Goal: Transaction & Acquisition: Purchase product/service

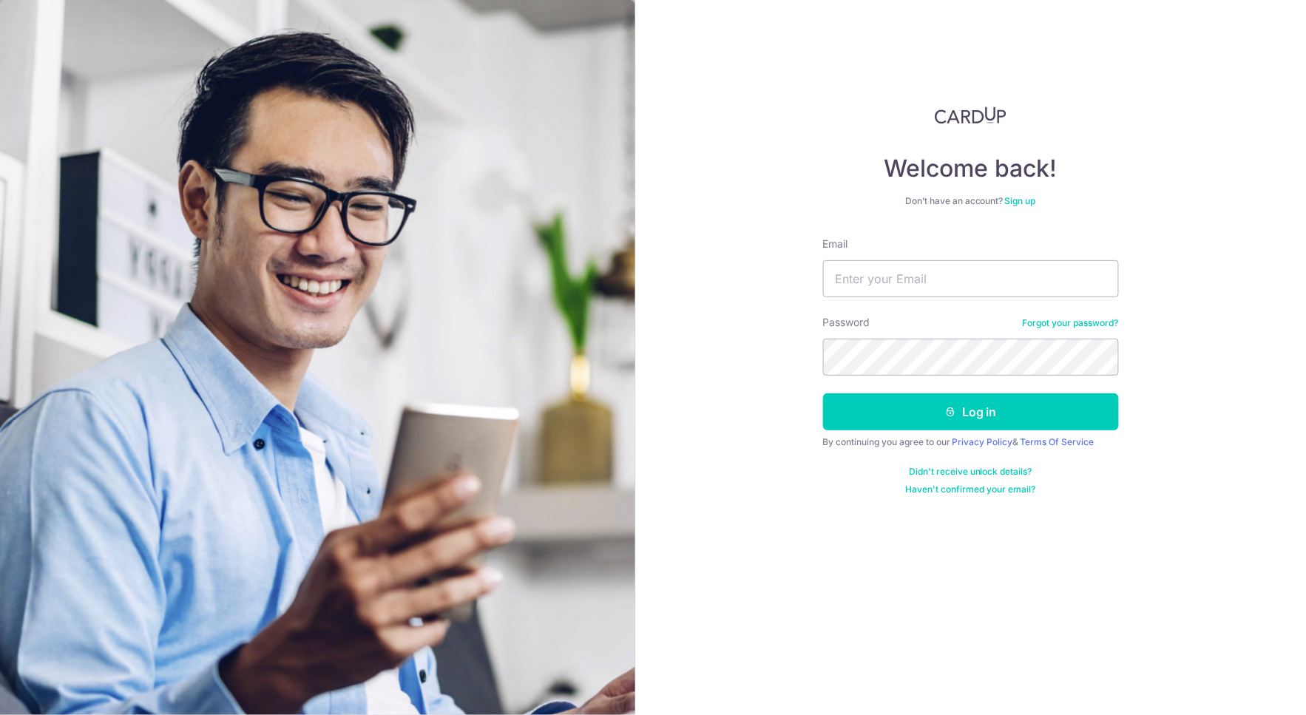
type input "hengwt@gmail.com"
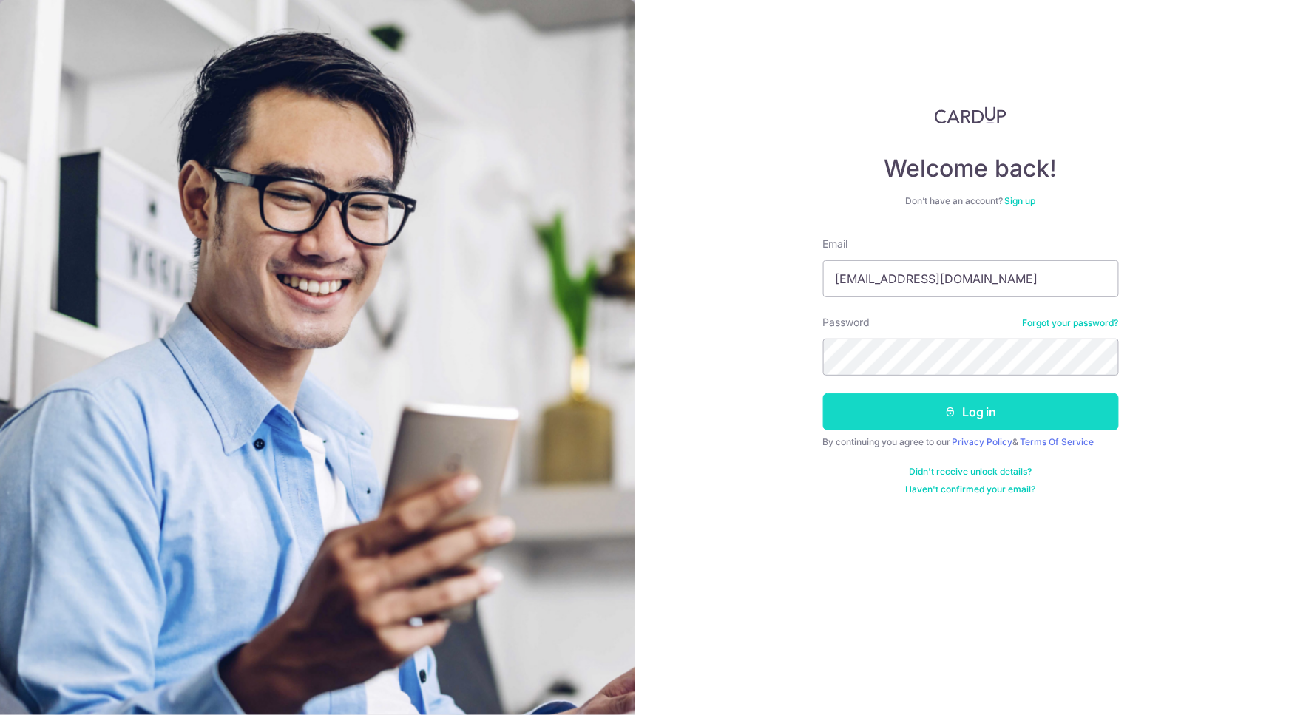
click at [1006, 408] on button "Log in" at bounding box center [971, 411] width 296 height 37
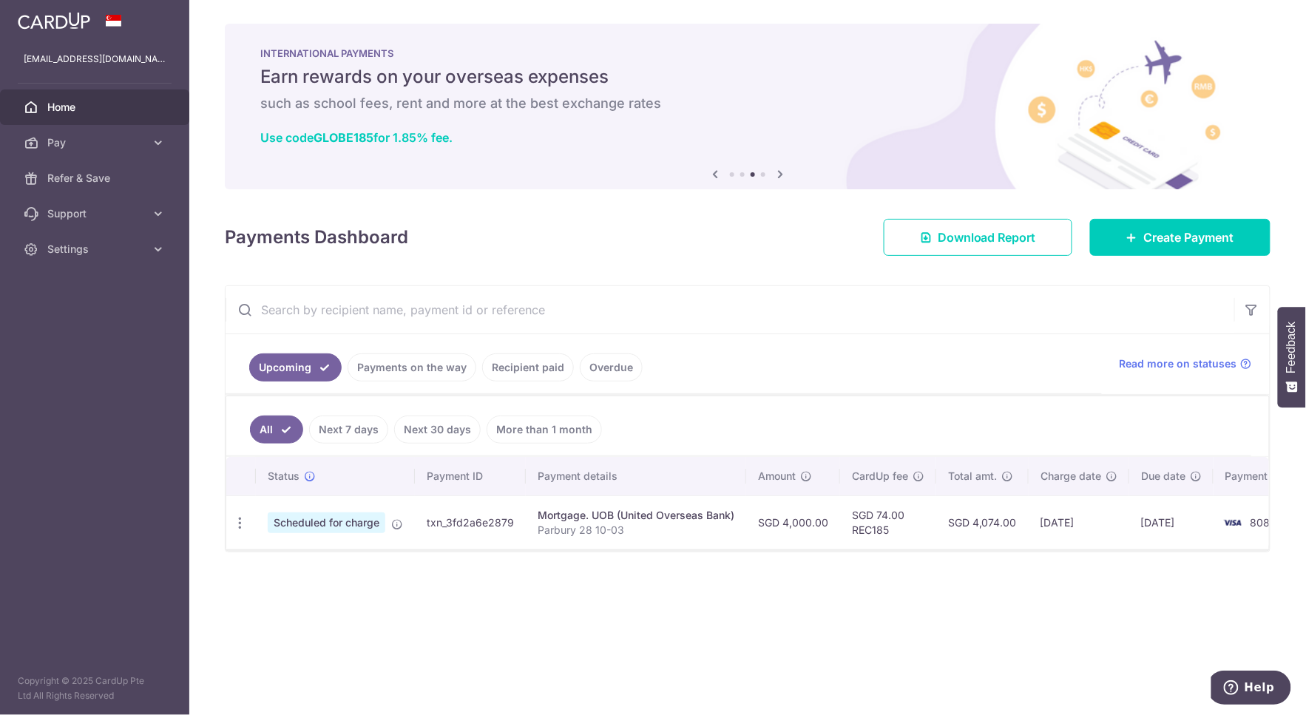
click at [781, 176] on icon at bounding box center [780, 174] width 18 height 18
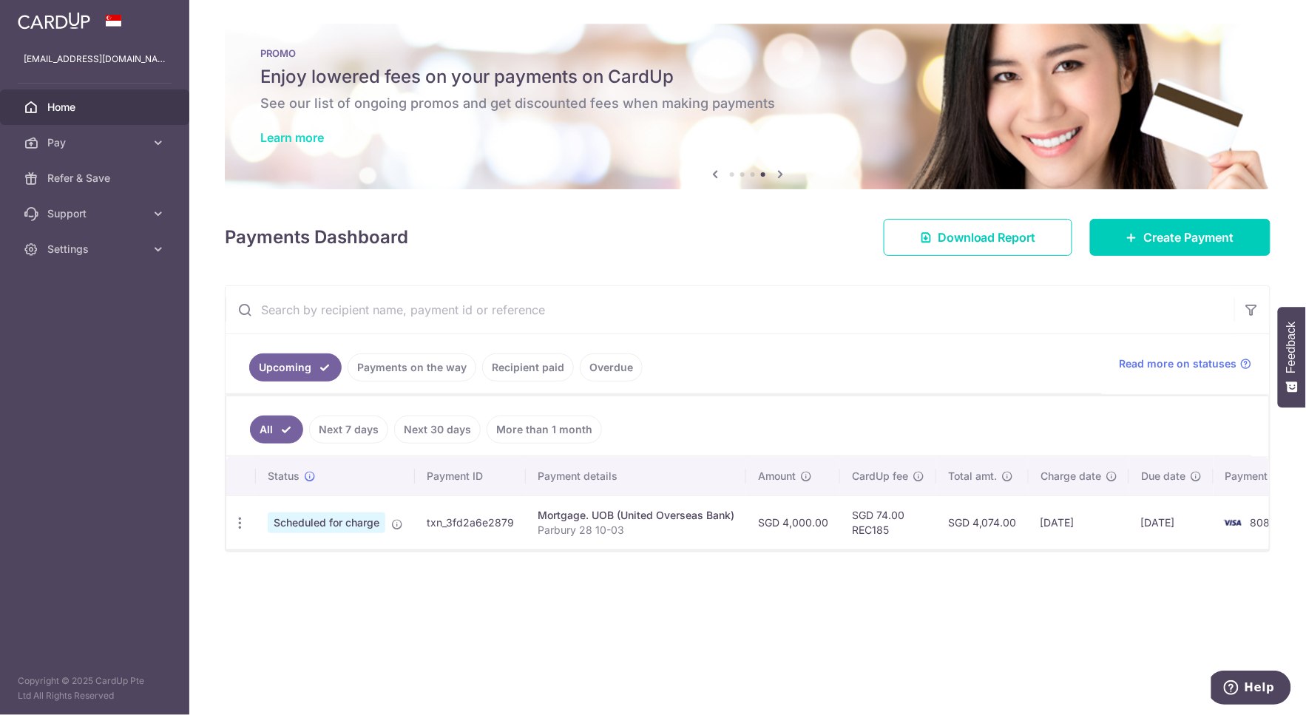
click at [263, 144] on link "Learn more" at bounding box center [292, 137] width 64 height 15
click at [1156, 631] on div "× Pause Schedule Pause all future payments in this series Pause just this one p…" at bounding box center [747, 357] width 1116 height 715
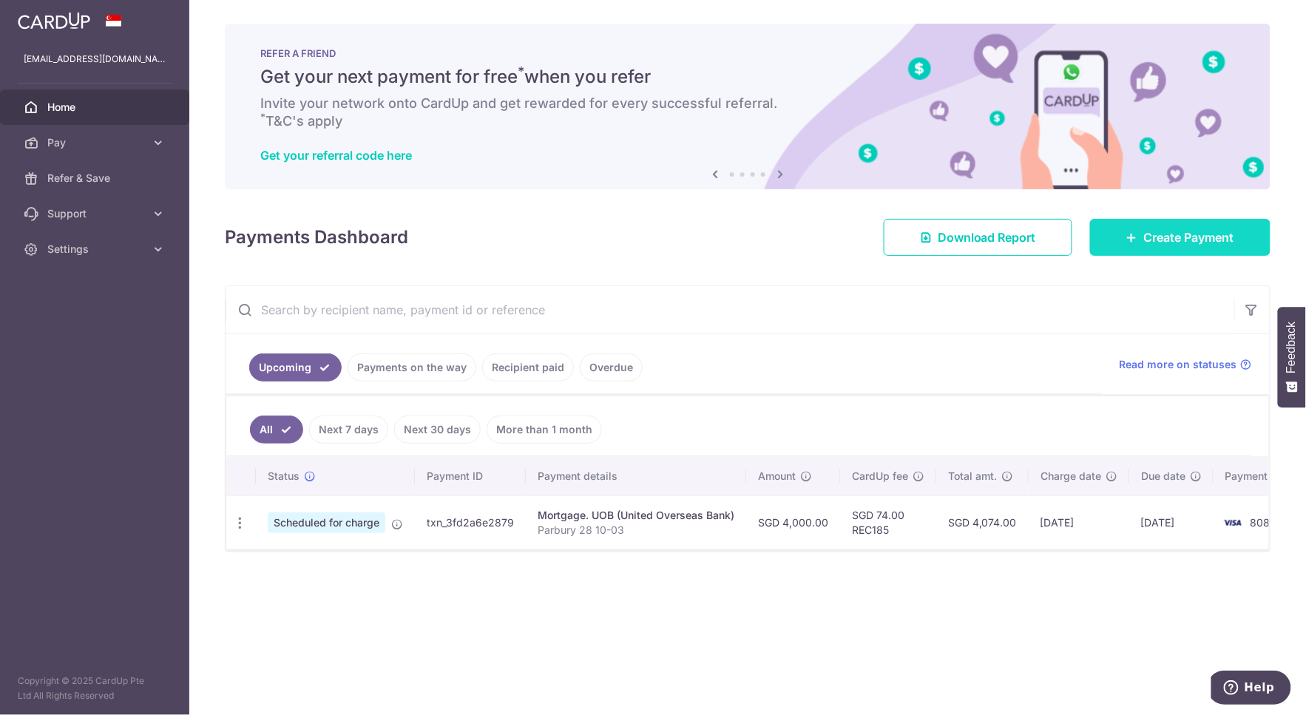
click at [1122, 237] on link "Create Payment" at bounding box center [1180, 237] width 180 height 37
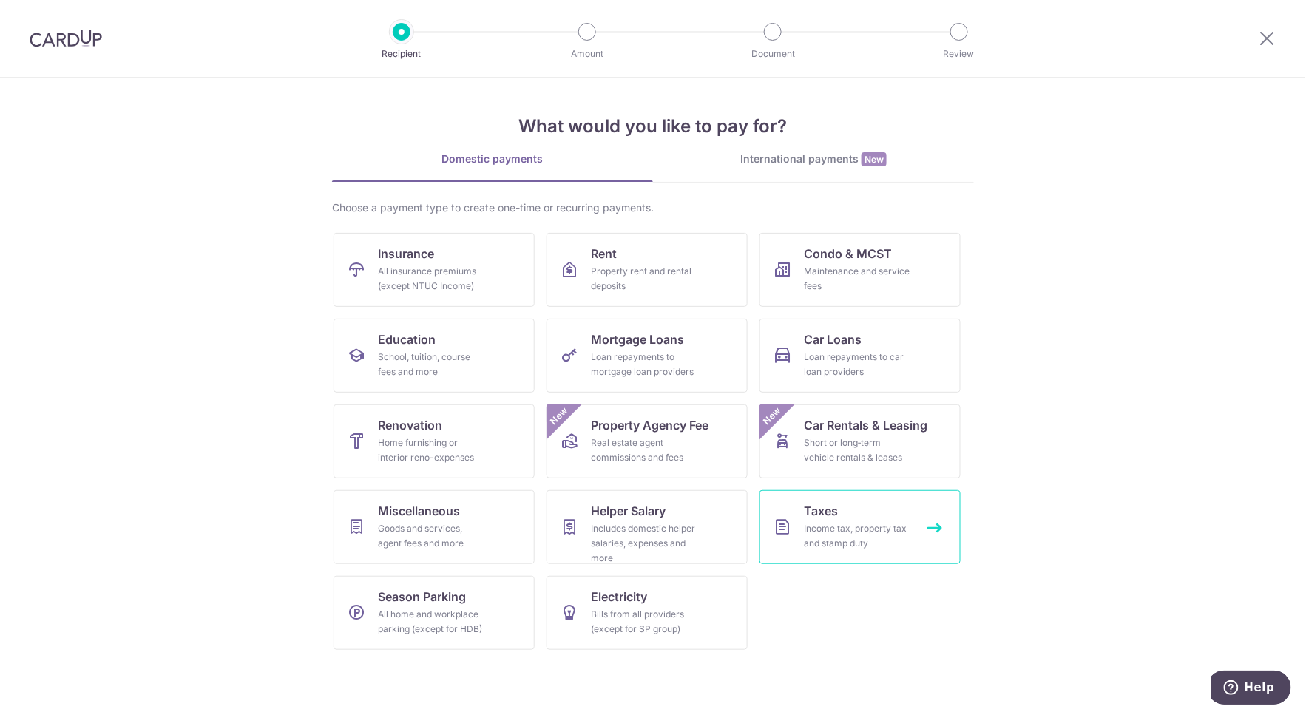
click at [821, 527] on div "Income tax, property tax and stamp duty" at bounding box center [857, 536] width 106 height 30
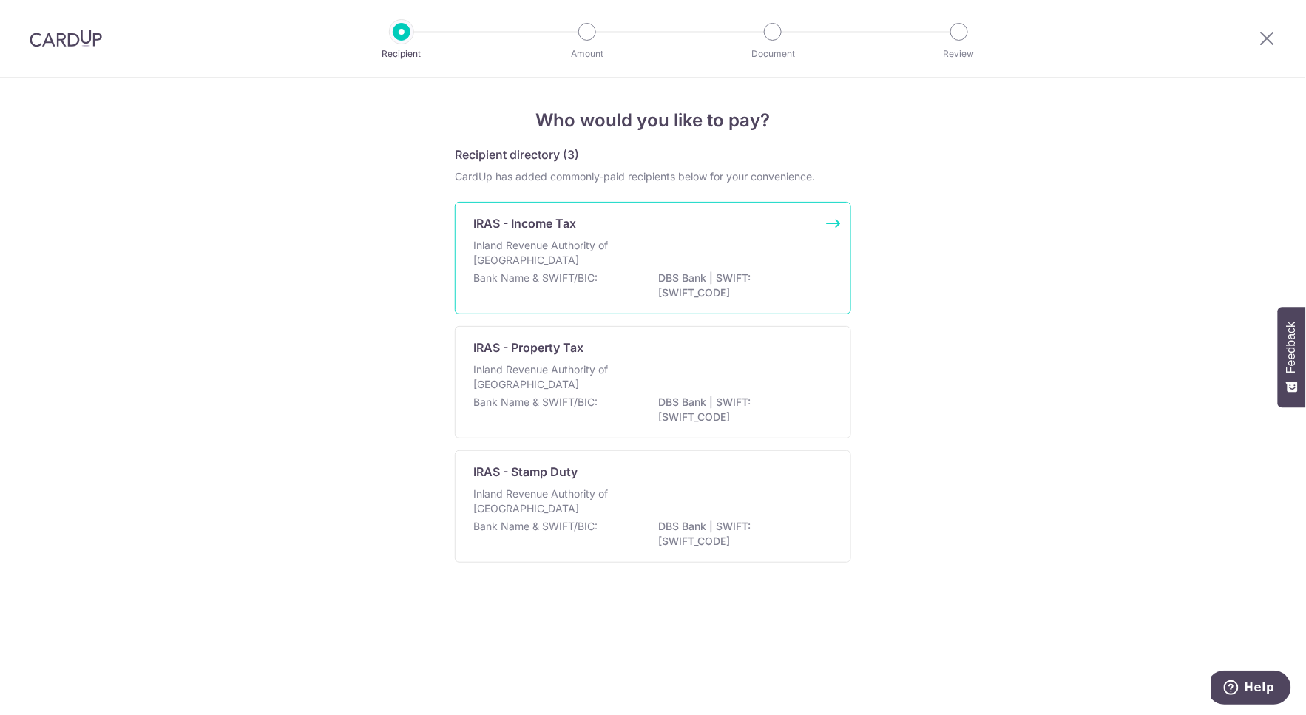
click at [623, 256] on p "Inland Revenue Authority of Singapore" at bounding box center [551, 253] width 157 height 30
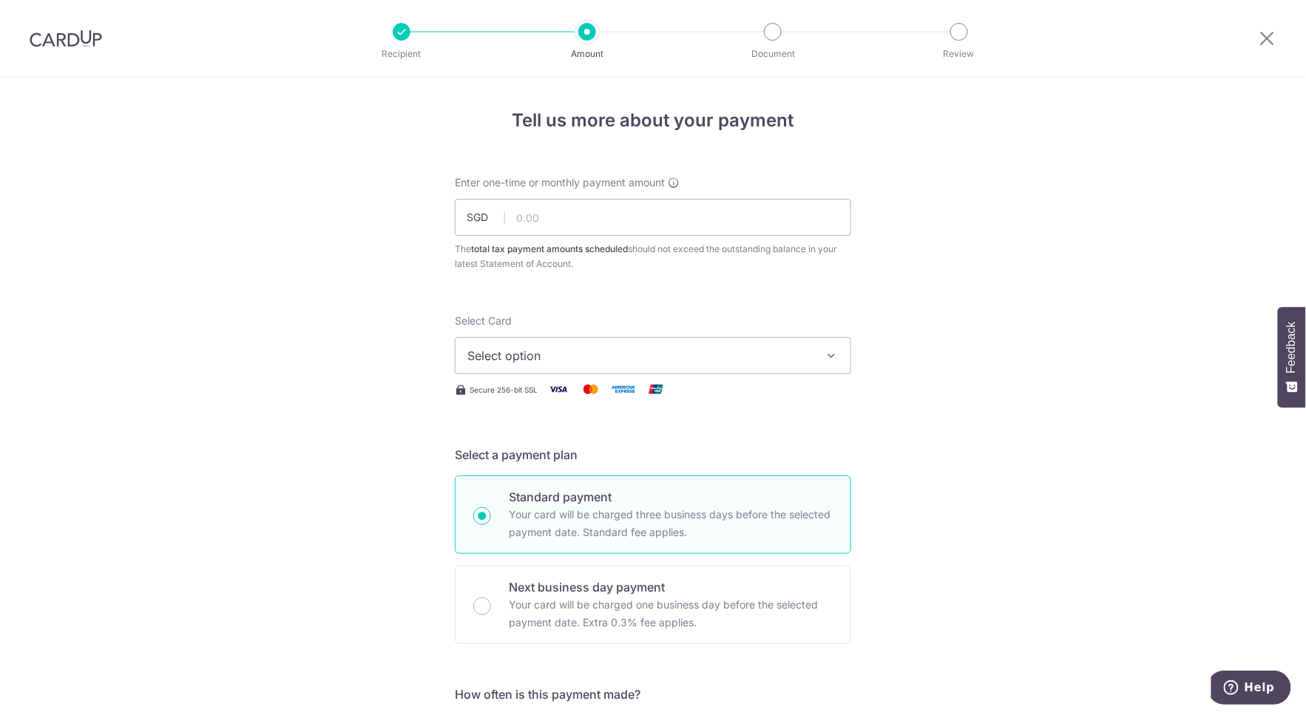
click at [589, 219] on input "text" at bounding box center [653, 217] width 396 height 37
type input "1,098.86"
click at [600, 353] on span "Select option" at bounding box center [639, 356] width 345 height 18
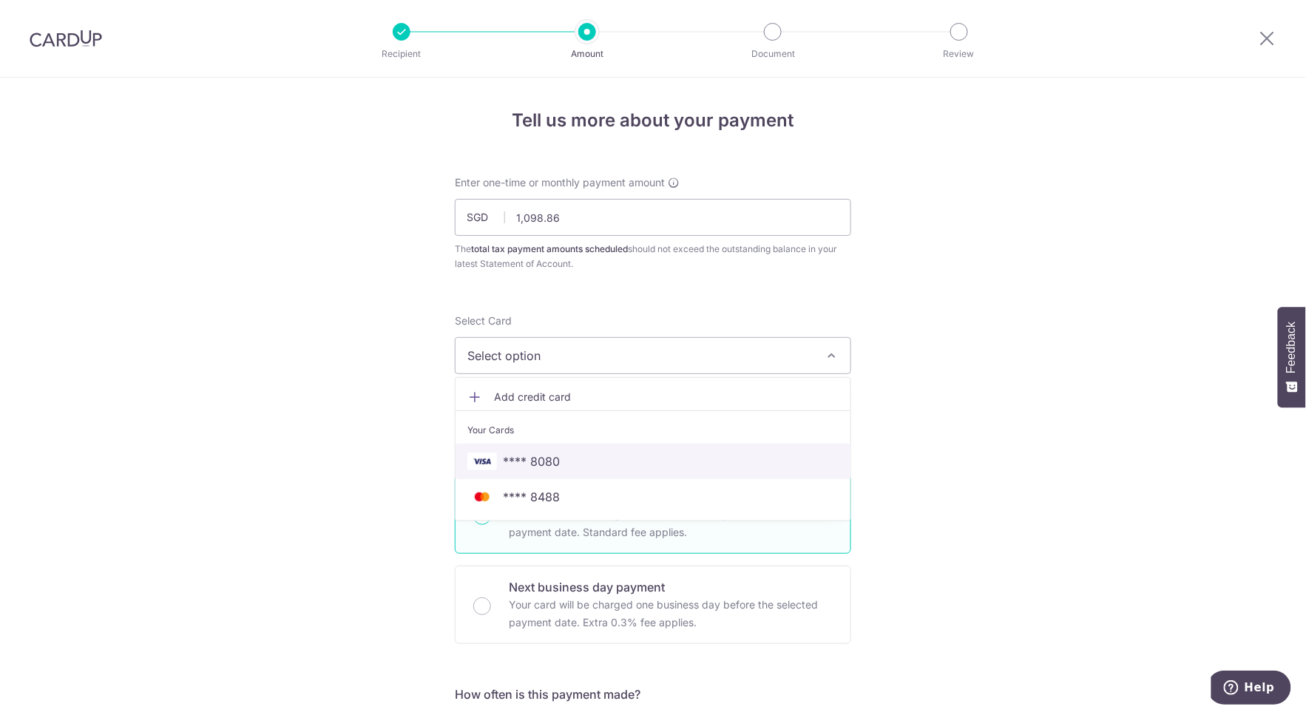
click at [586, 459] on span "**** 8080" at bounding box center [652, 461] width 371 height 18
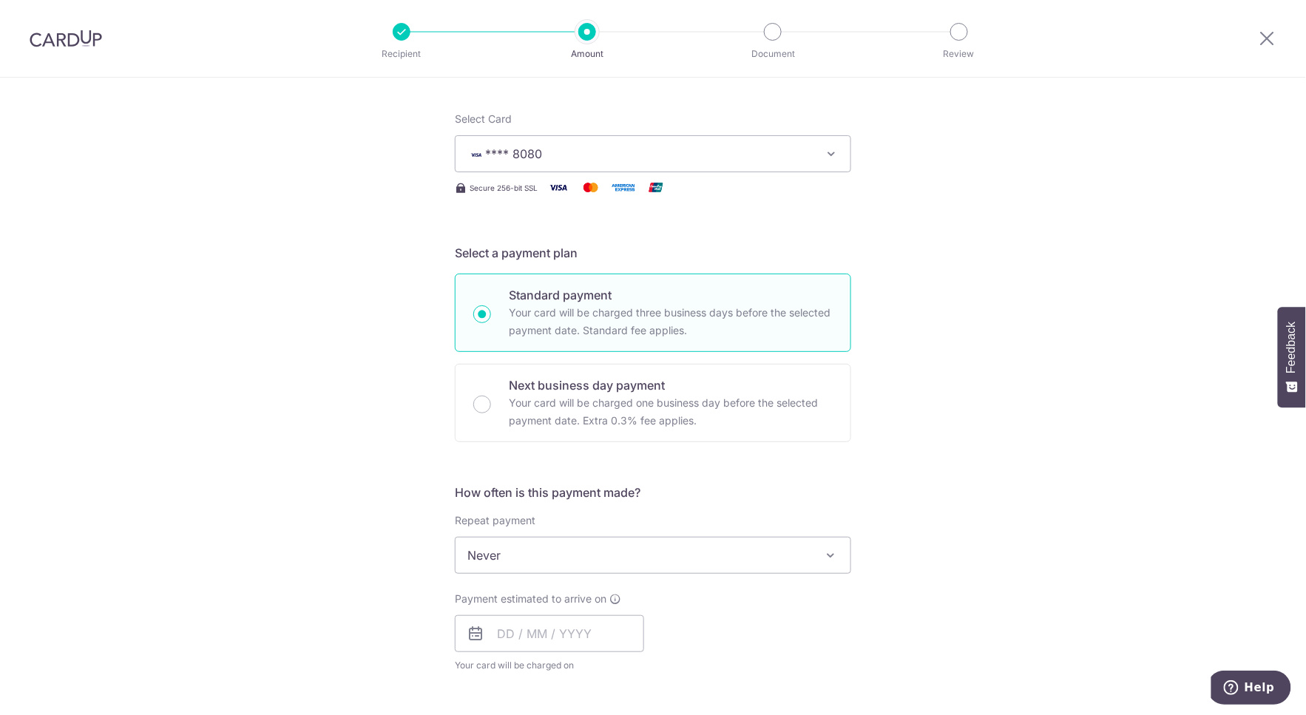
scroll to position [328, 0]
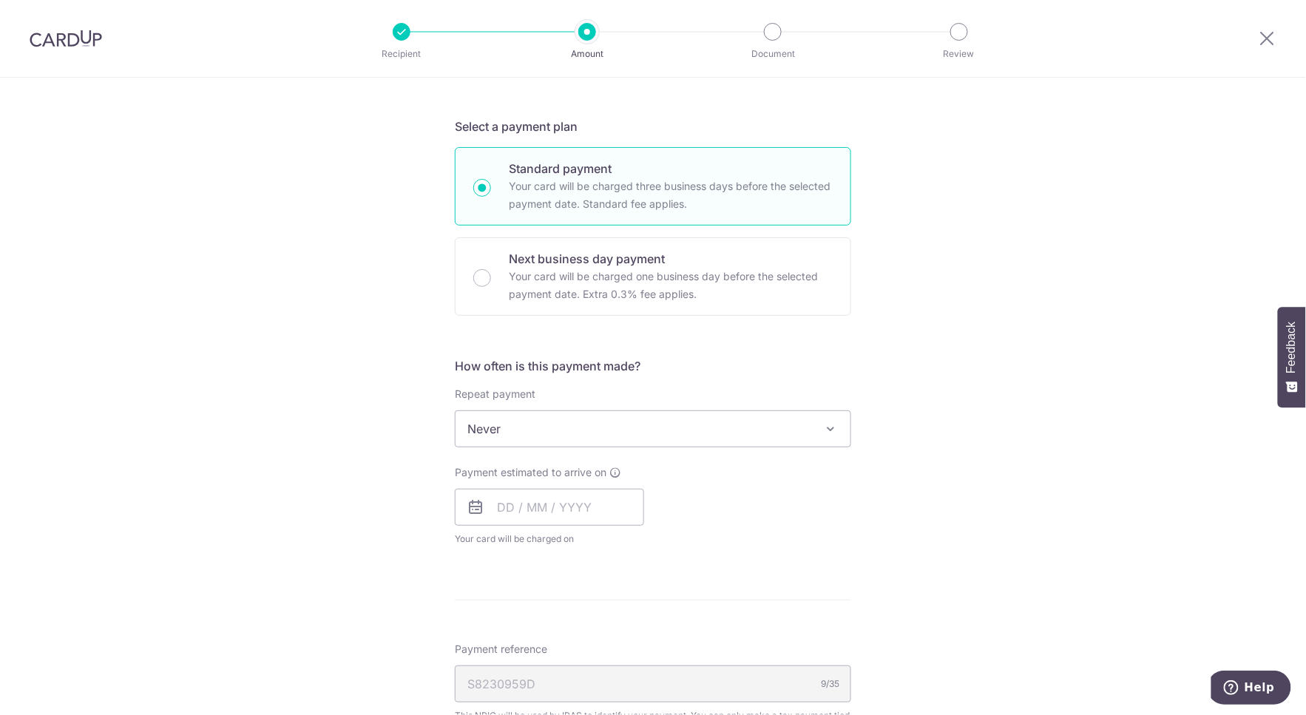
click at [566, 422] on span "Never" at bounding box center [652, 428] width 395 height 35
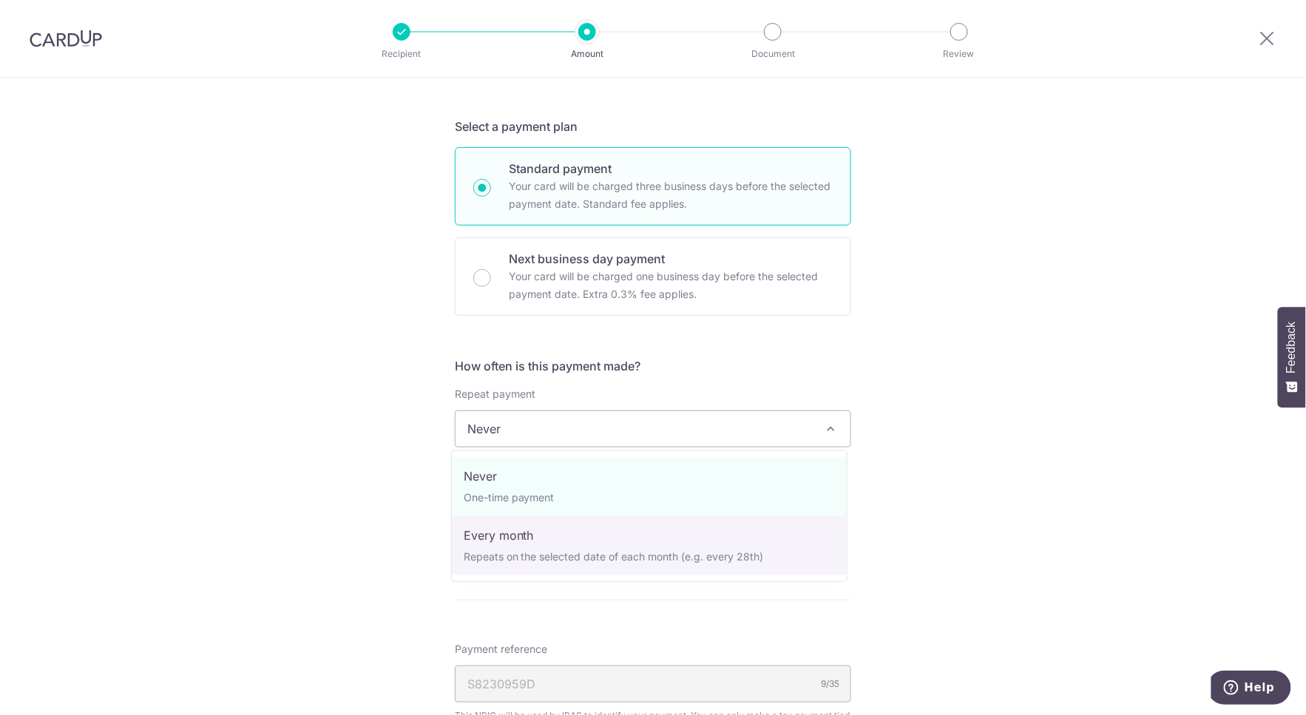
select select "3"
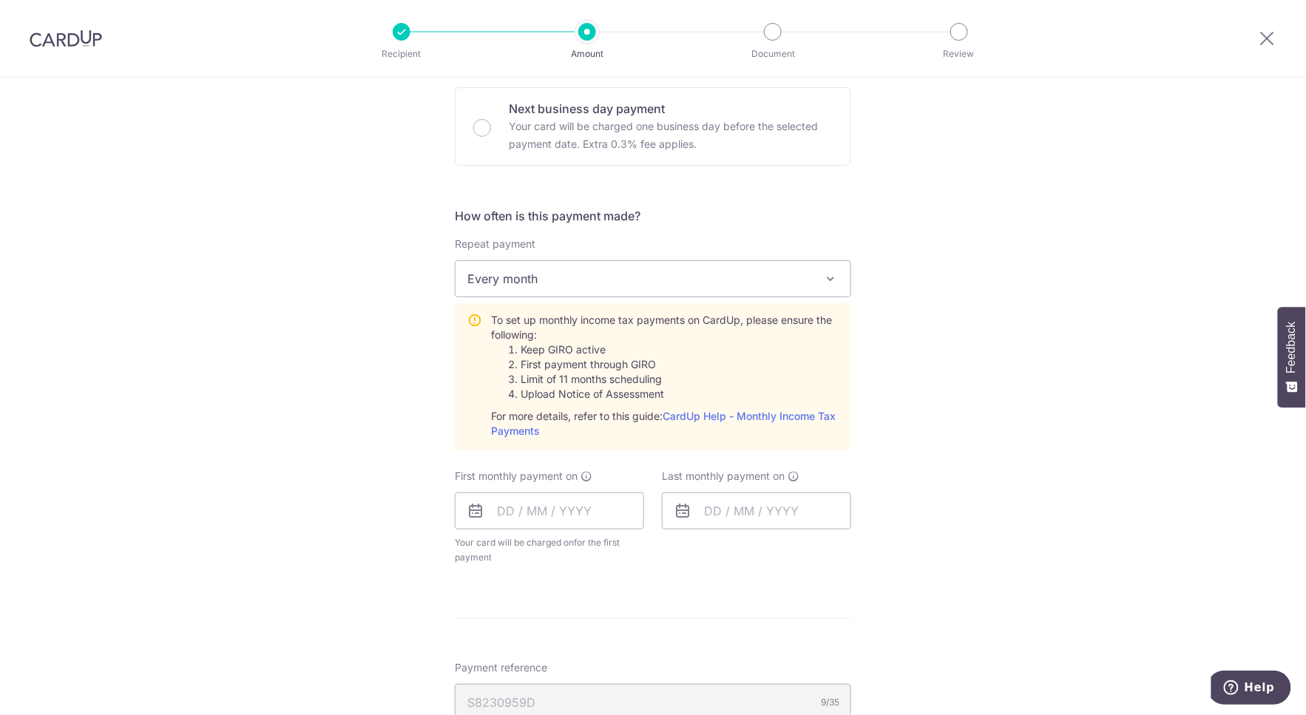
scroll to position [492, 0]
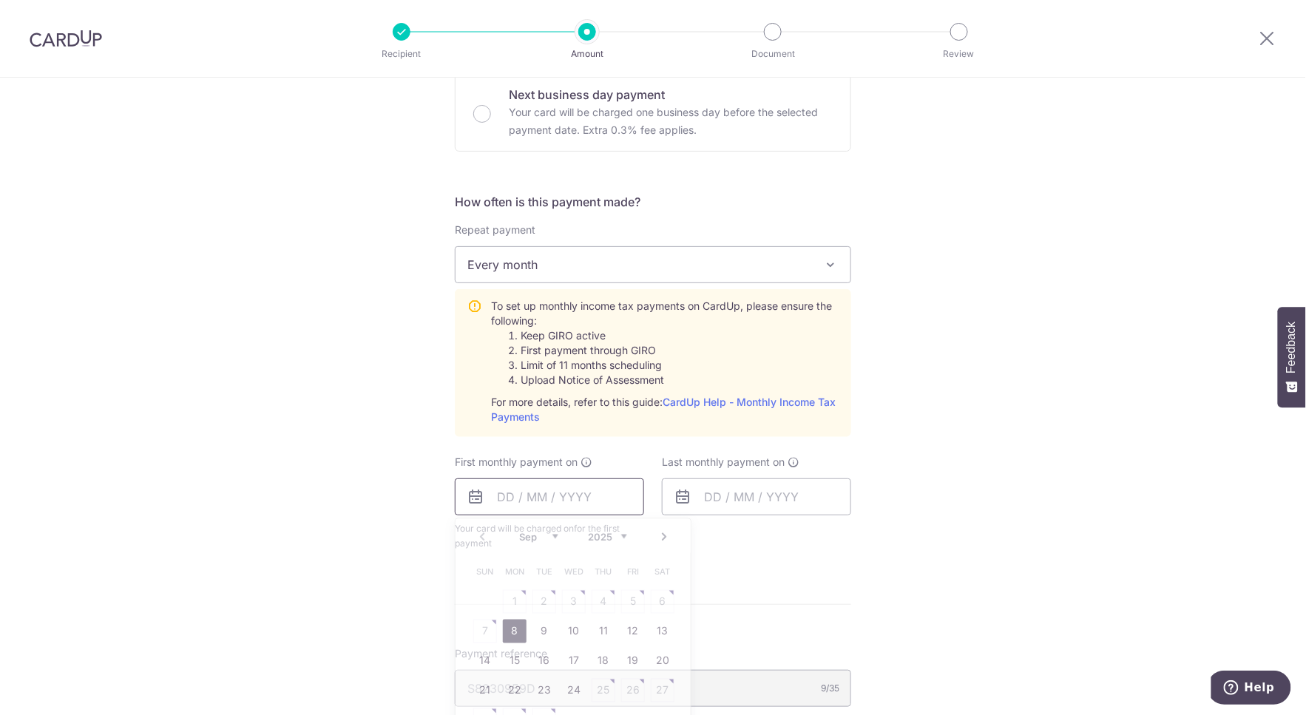
click at [501, 496] on input "text" at bounding box center [549, 496] width 189 height 37
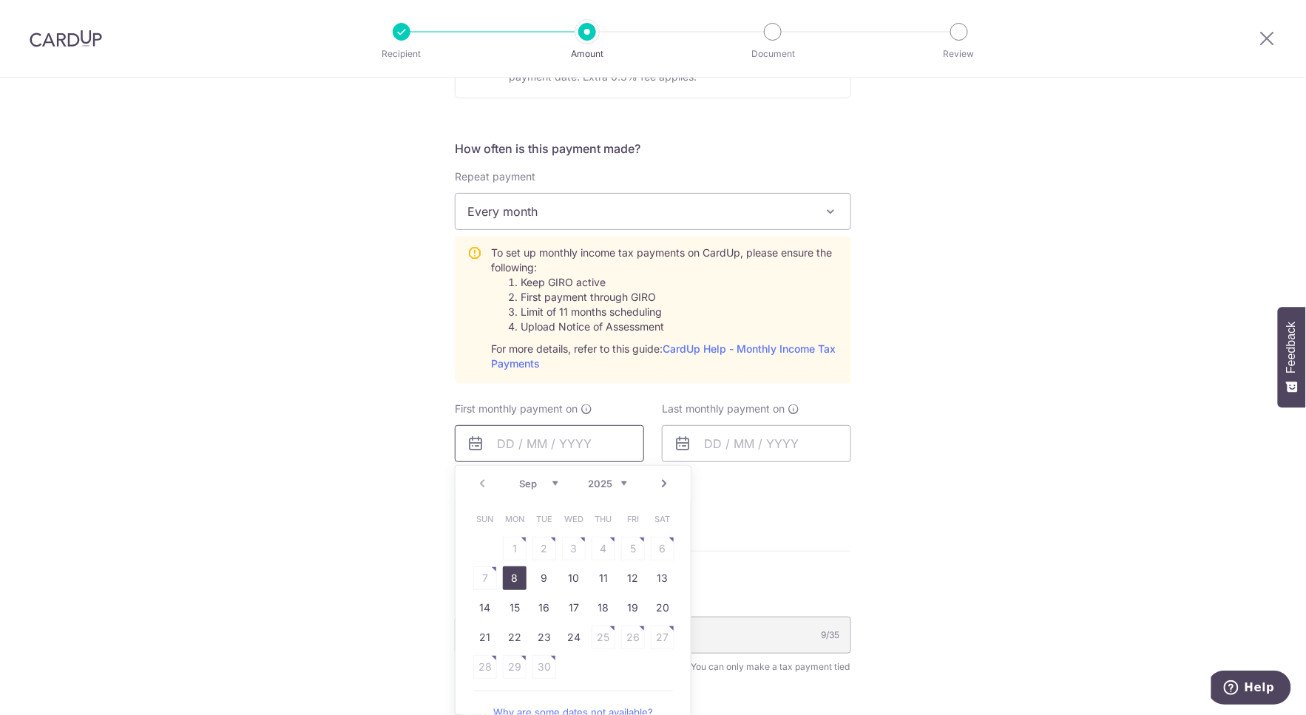
scroll to position [574, 0]
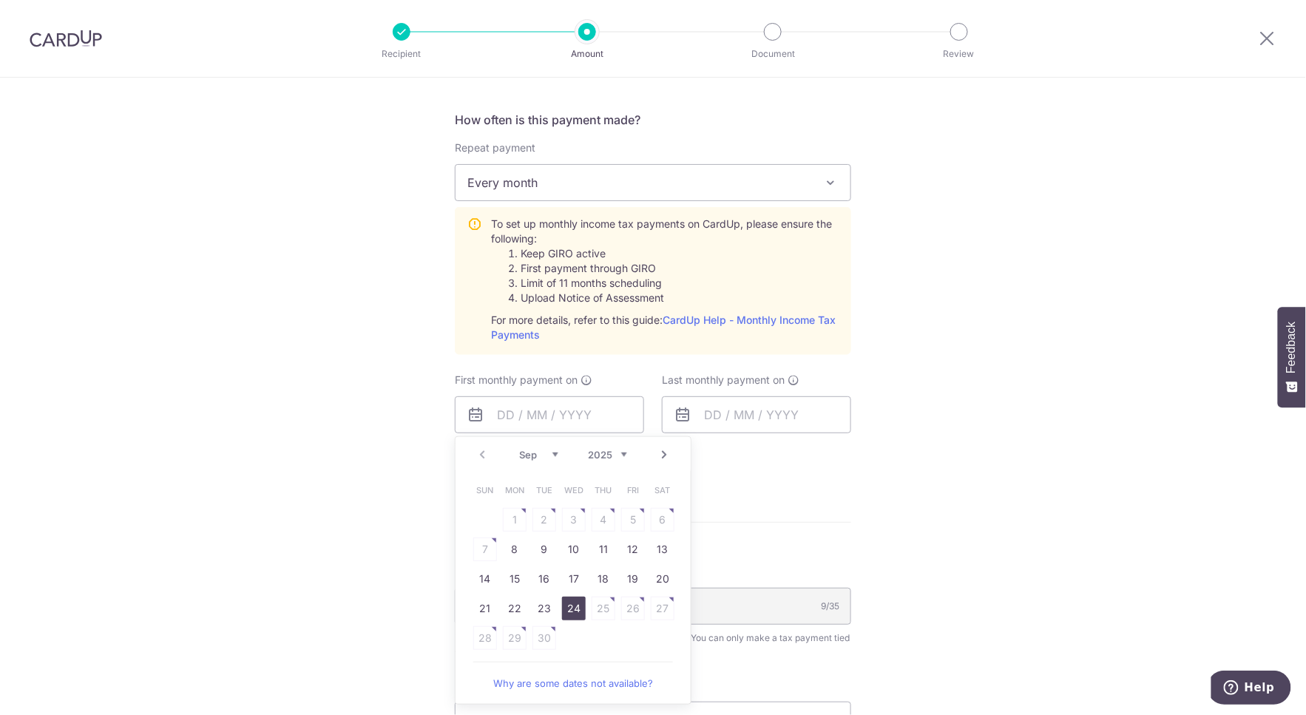
click at [571, 616] on link "24" at bounding box center [574, 609] width 24 height 24
type input "24/09/2025"
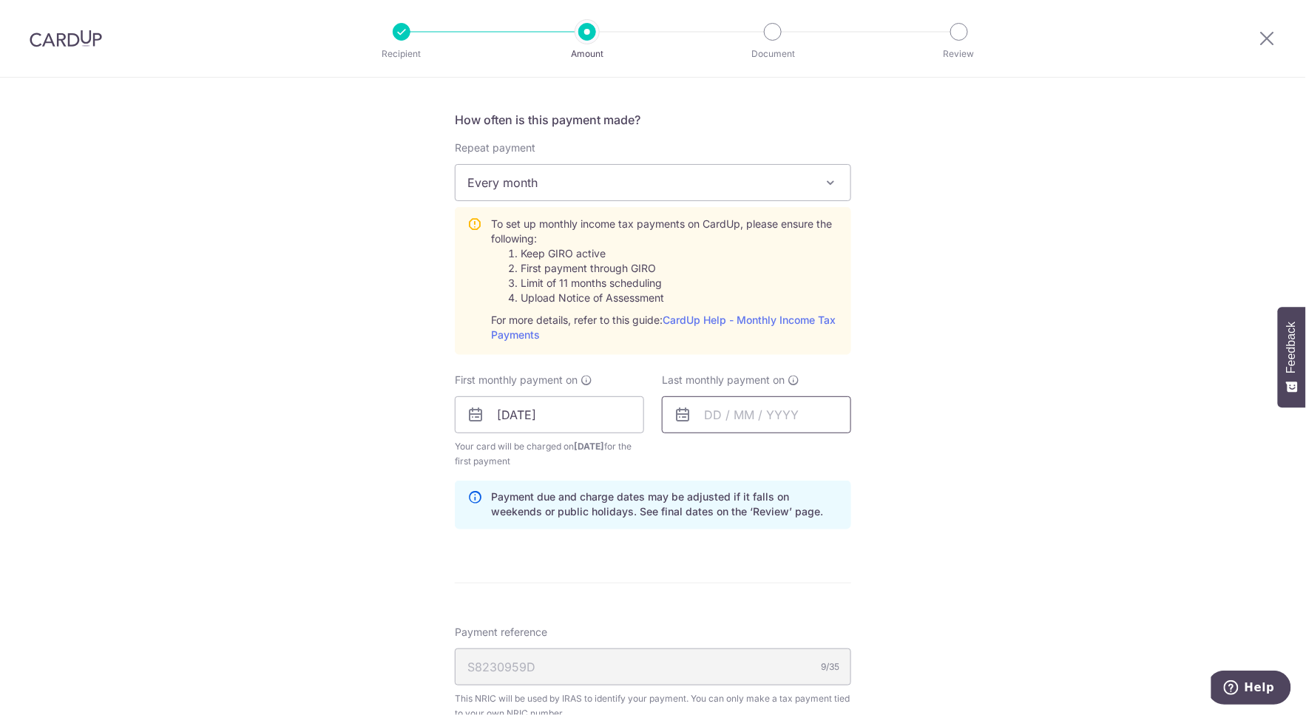
click at [770, 413] on input "text" at bounding box center [756, 414] width 189 height 37
click at [759, 449] on select "Sep Oct Nov Dec" at bounding box center [745, 455] width 39 height 12
click at [819, 449] on select "2025 2026" at bounding box center [814, 455] width 39 height 12
click at [754, 450] on select "Jan Feb Mar Apr May Jun Jul Aug Sep Oct" at bounding box center [745, 455] width 39 height 12
click at [781, 609] on link "25" at bounding box center [781, 609] width 24 height 24
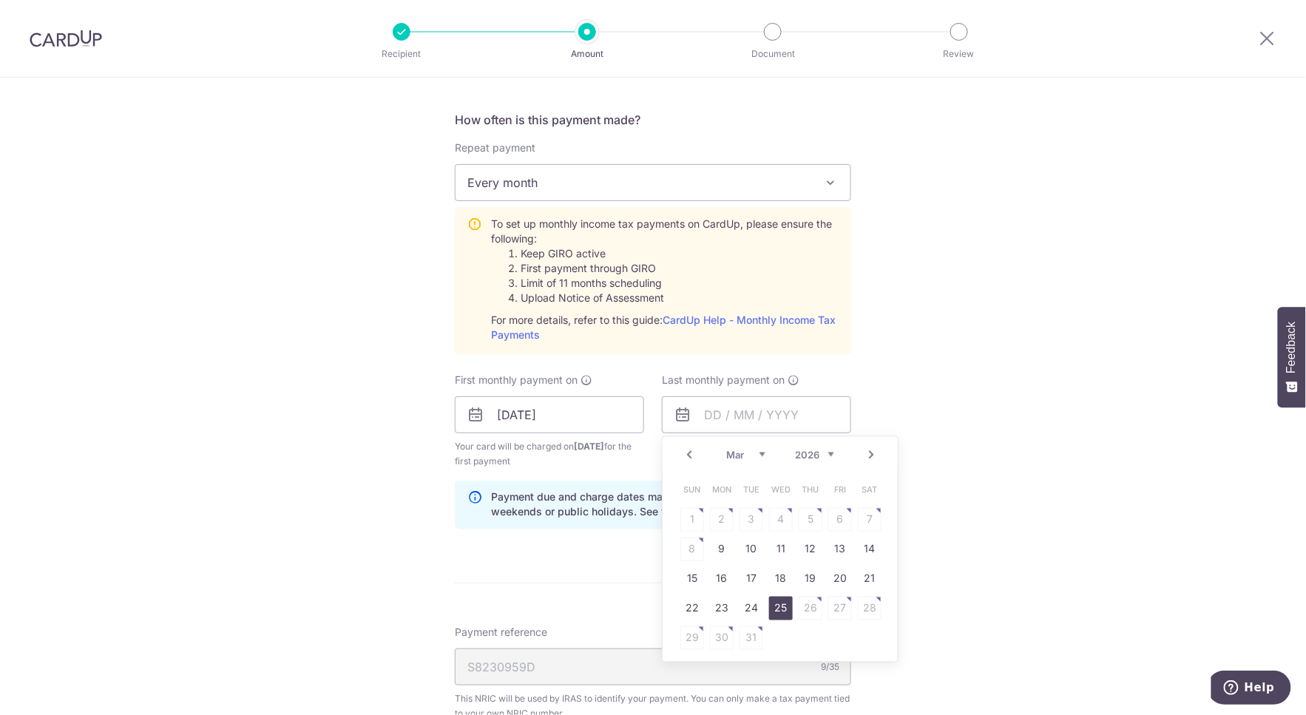
type input "25/03/2026"
click at [997, 529] on div "Tell us more about your payment Enter one-time or monthly payment amount SGD 1,…" at bounding box center [653, 304] width 1306 height 1602
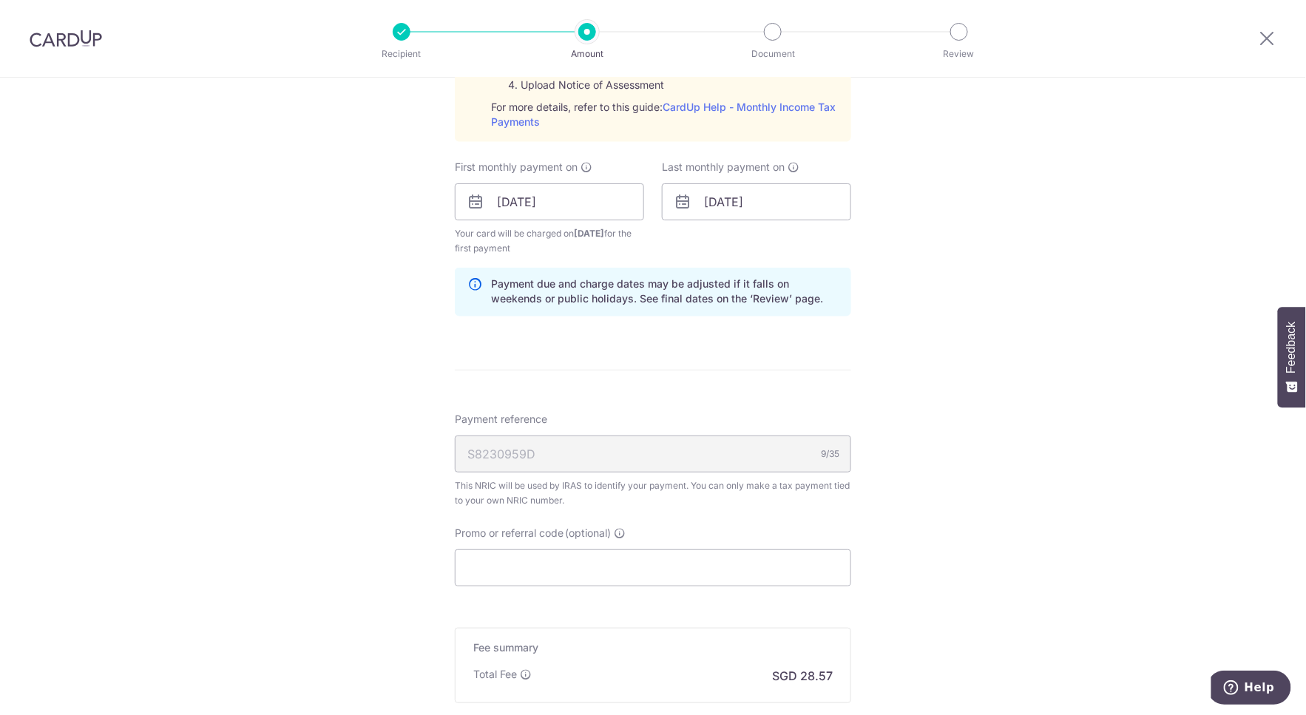
scroll to position [904, 0]
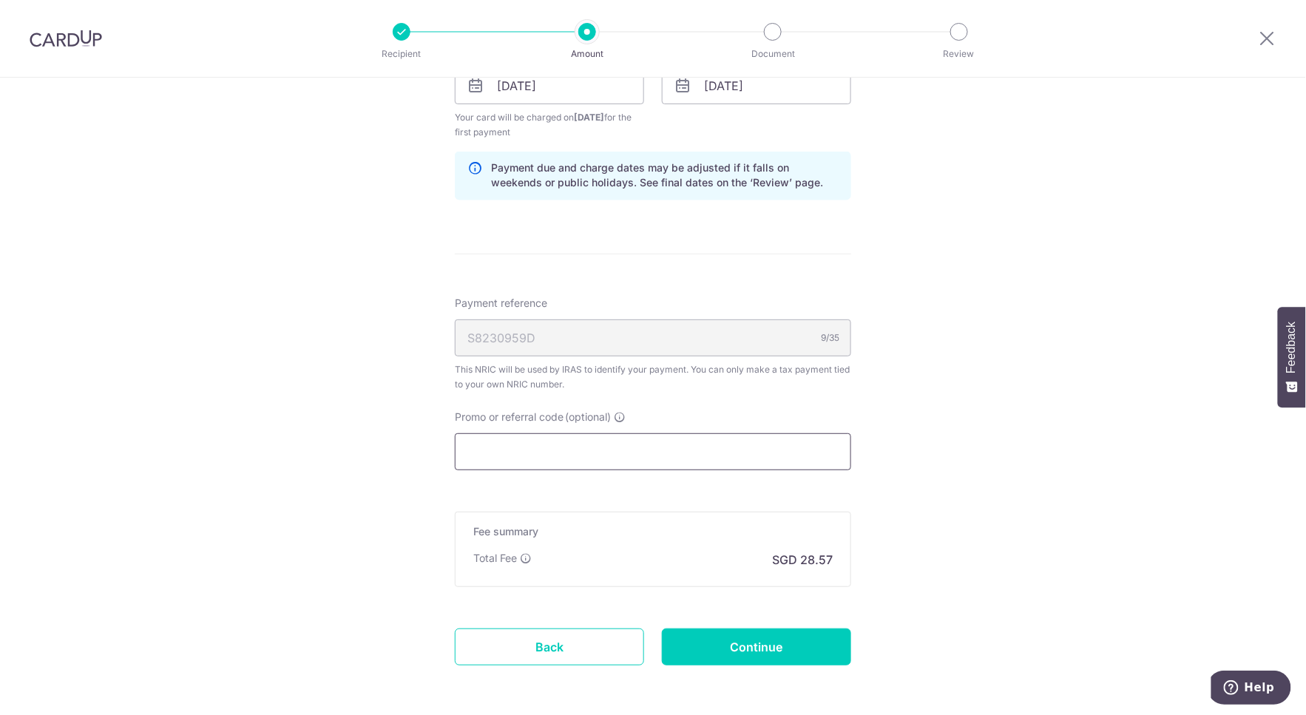
click at [577, 449] on input "Promo or referral code (optional)" at bounding box center [653, 451] width 396 height 37
paste input "VTAX25R"
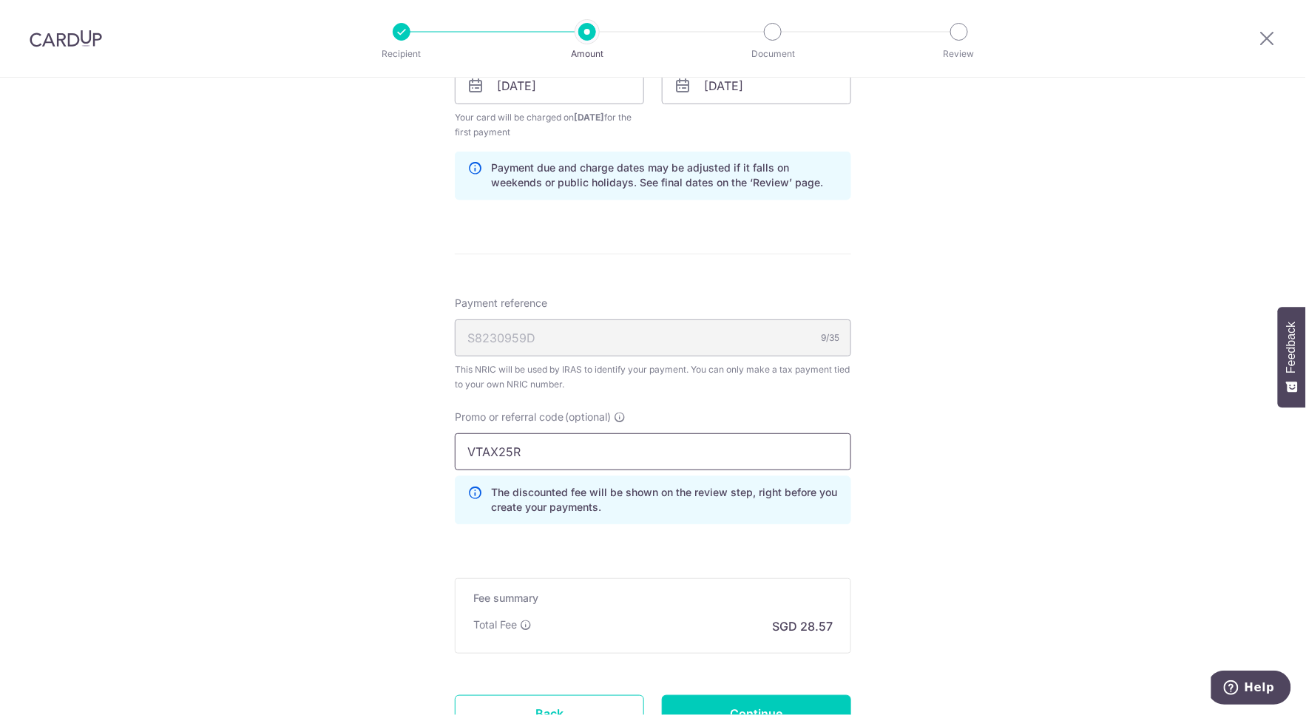
type input "VTAX25R"
click at [1038, 508] on div "Tell us more about your payment Enter one-time or monthly payment amount SGD 1,…" at bounding box center [653, 8] width 1306 height 1669
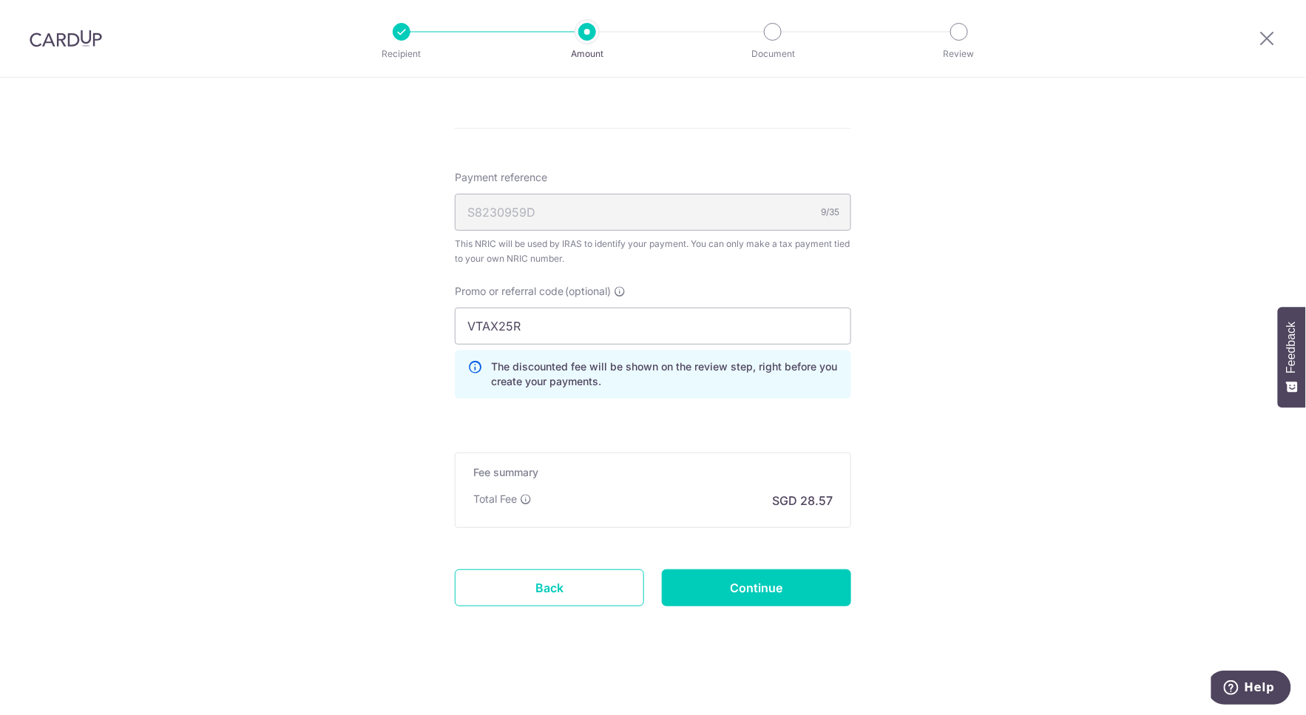
scroll to position [1031, 0]
click at [793, 581] on input "Continue" at bounding box center [756, 585] width 189 height 37
type input "Create Schedule"
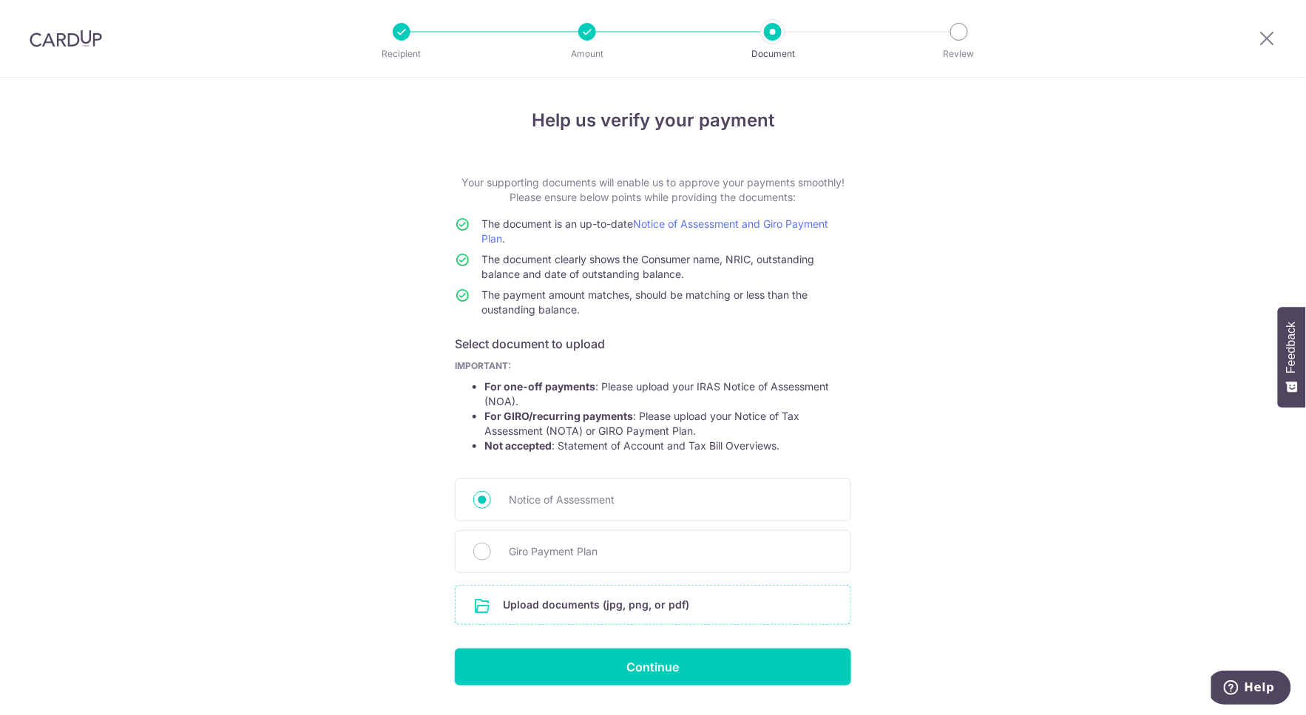
click at [536, 601] on input "file" at bounding box center [652, 605] width 395 height 38
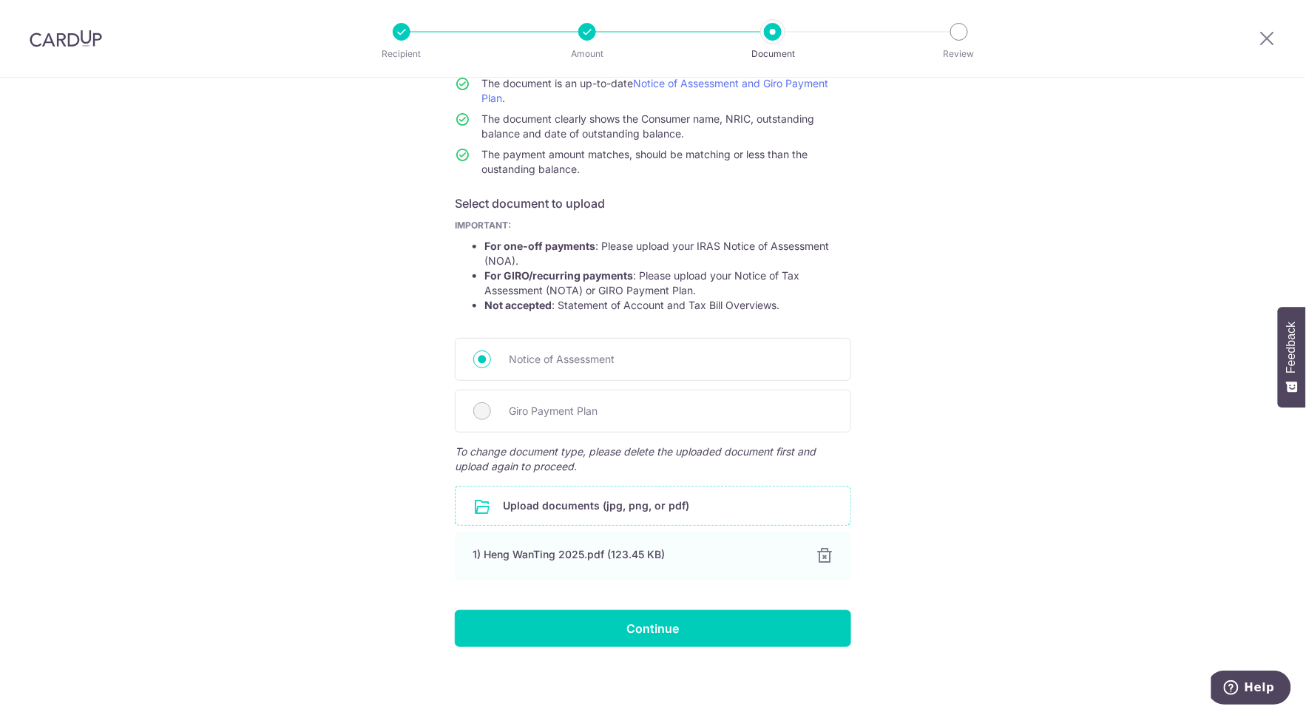
scroll to position [141, 0]
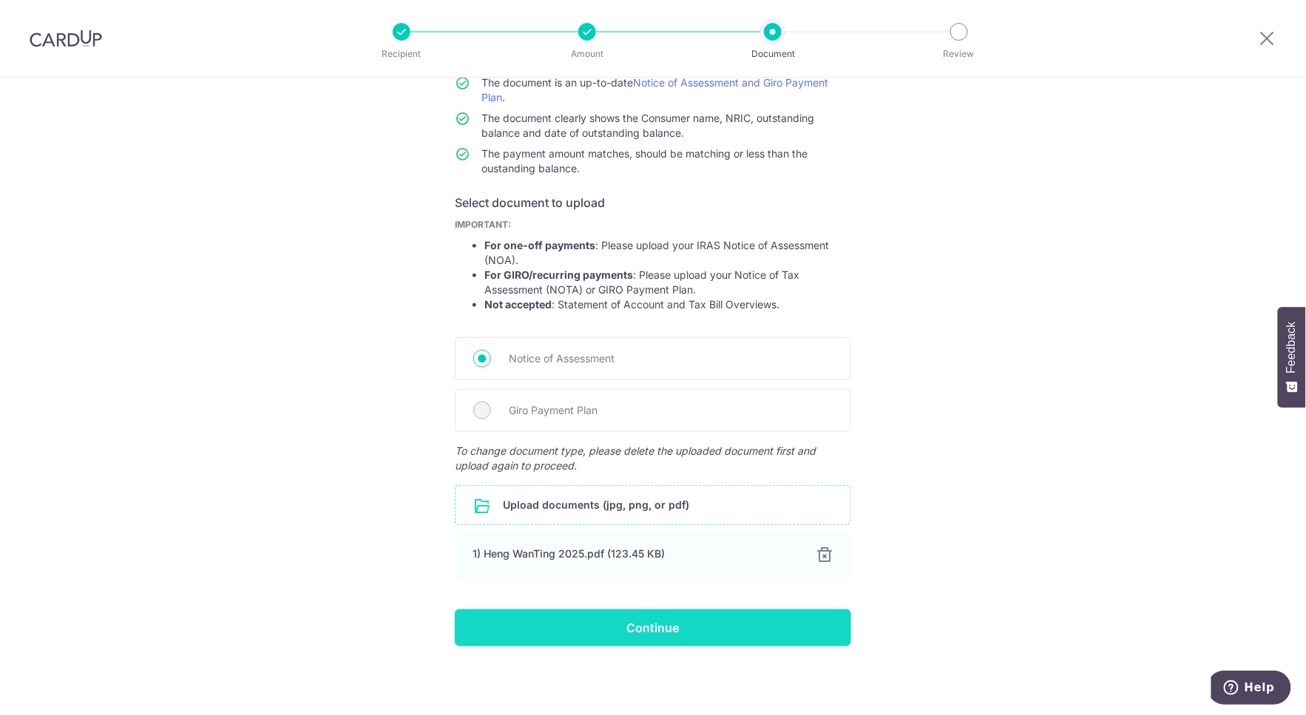
click at [736, 627] on input "Continue" at bounding box center [653, 627] width 396 height 37
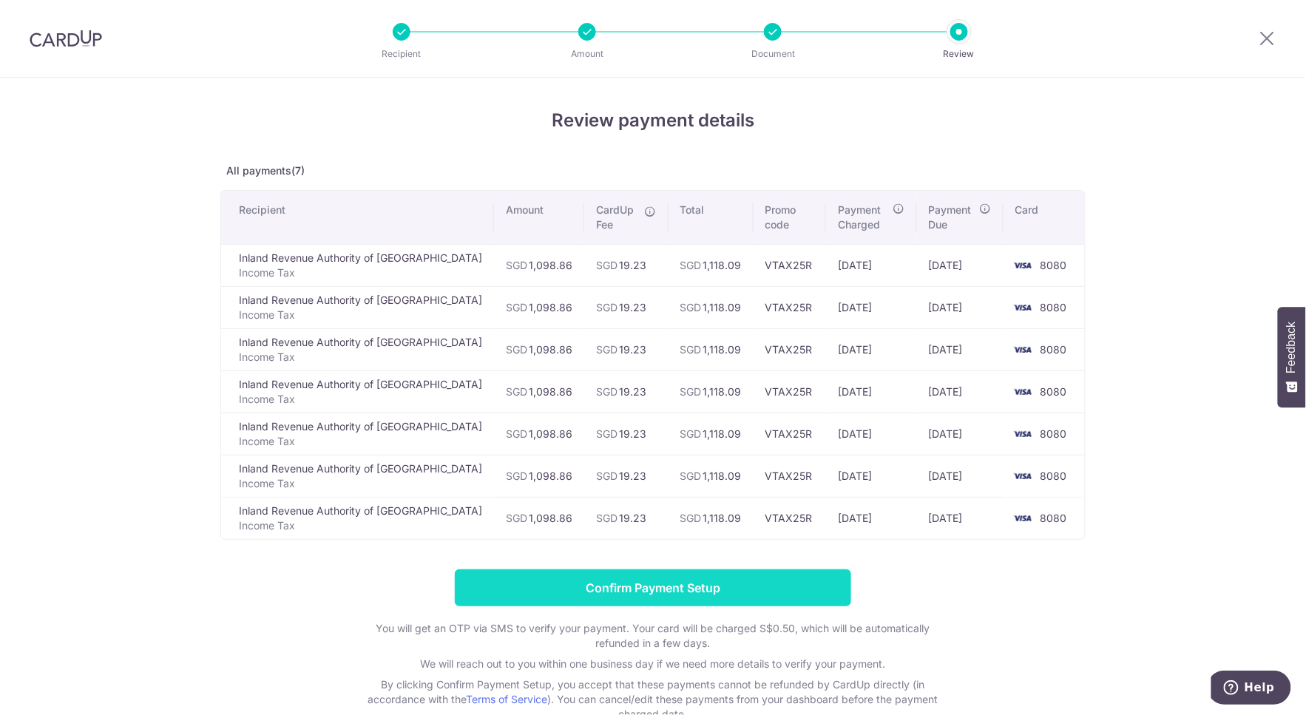
click at [597, 590] on input "Confirm Payment Setup" at bounding box center [653, 587] width 396 height 37
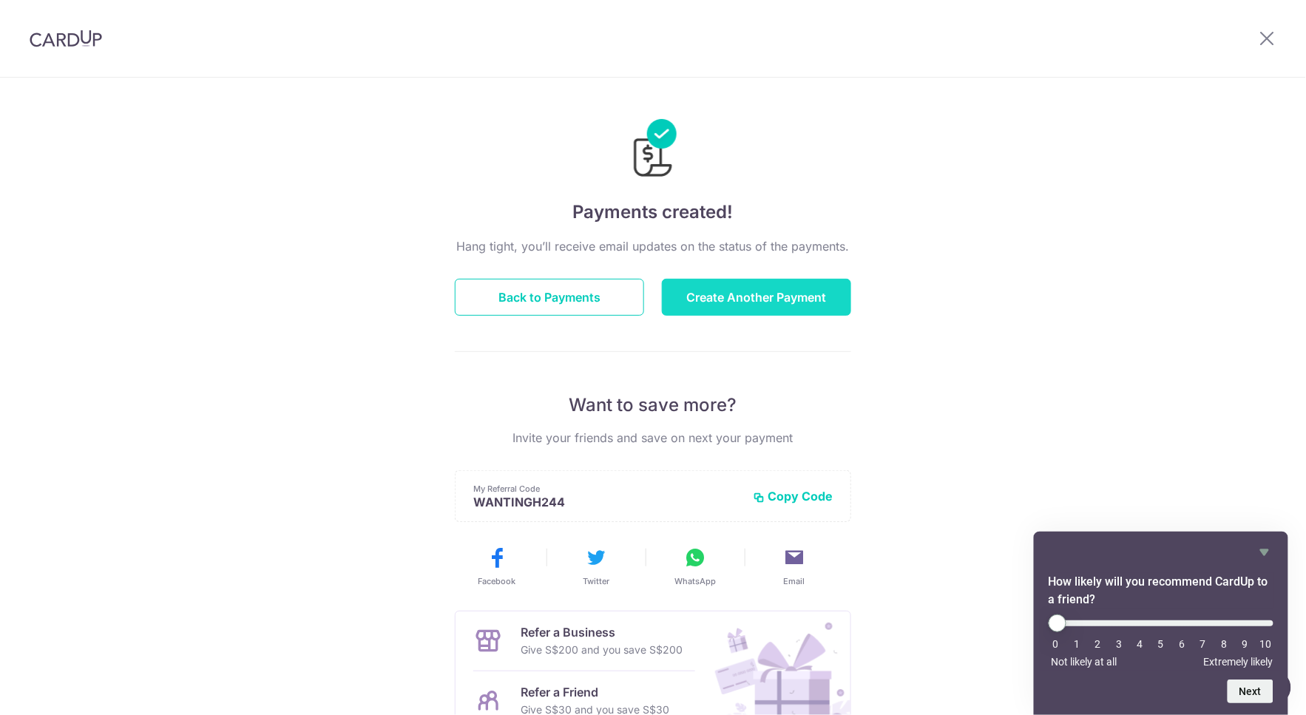
click at [770, 294] on button "Create Another Payment" at bounding box center [756, 297] width 189 height 37
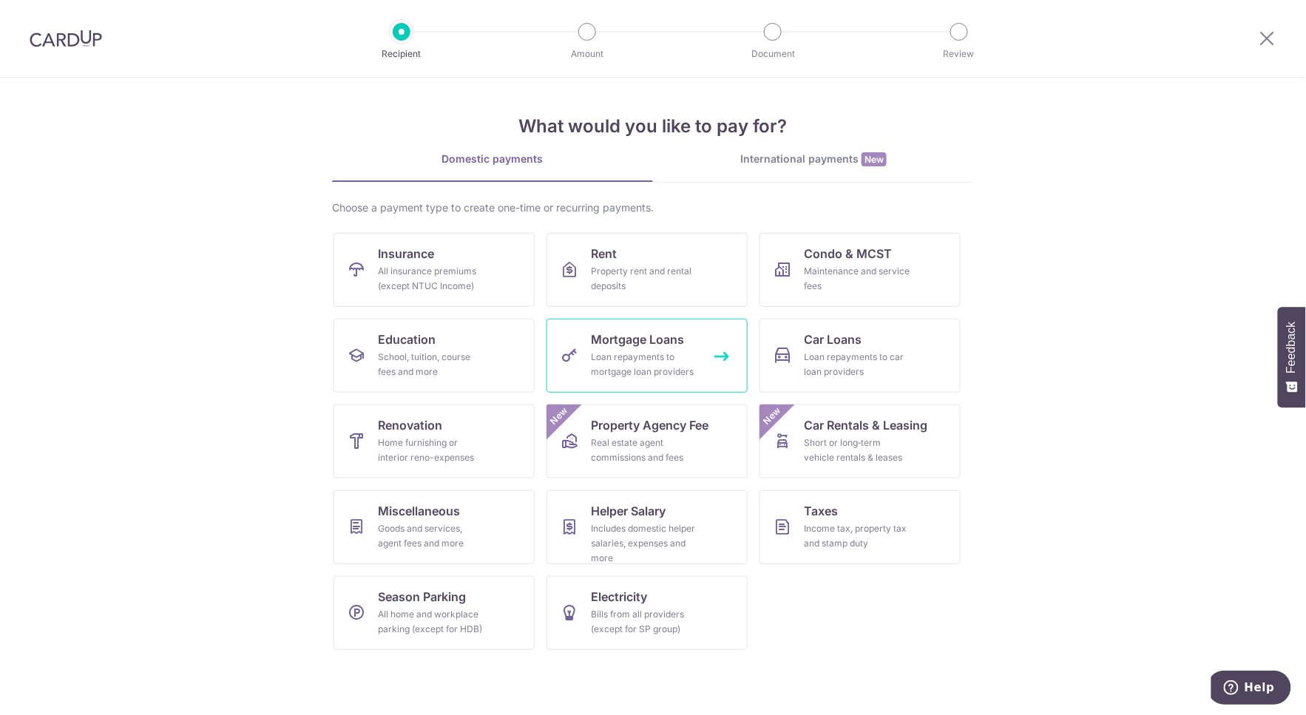
click at [682, 353] on div "Loan repayments to mortgage loan providers" at bounding box center [644, 365] width 106 height 30
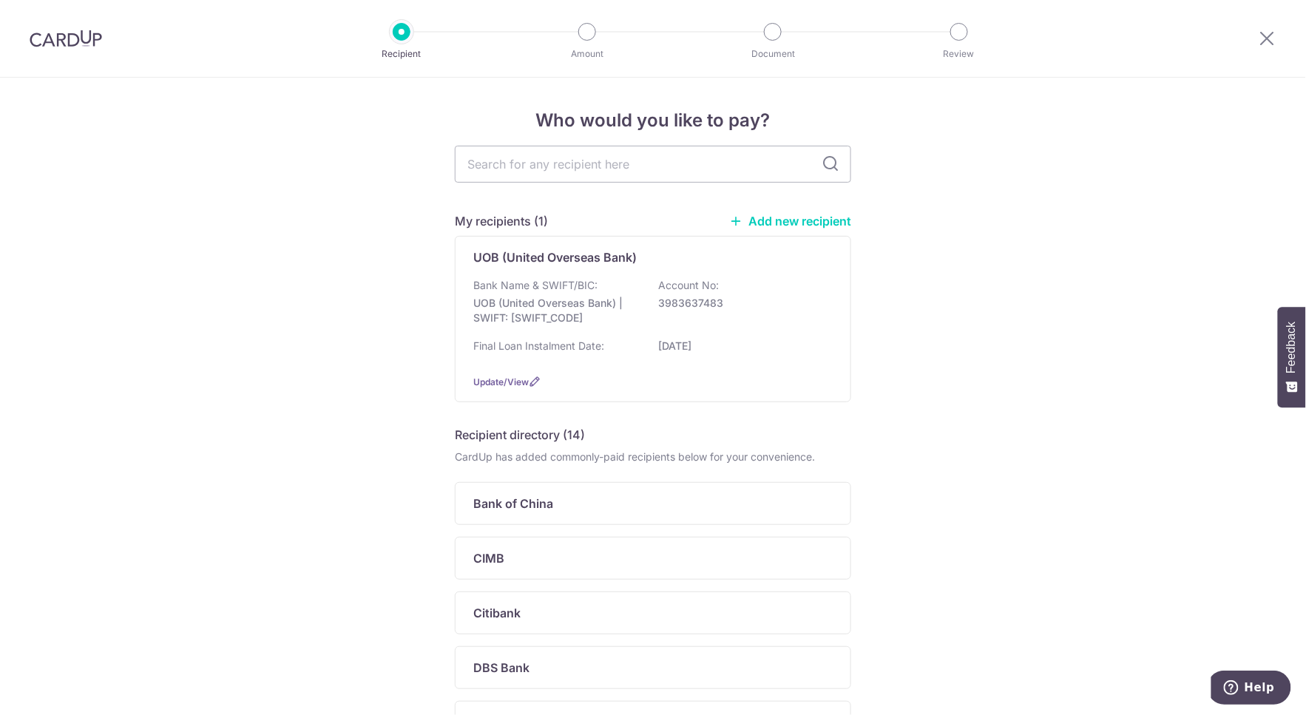
click at [682, 353] on p "[DATE]" at bounding box center [741, 346] width 166 height 15
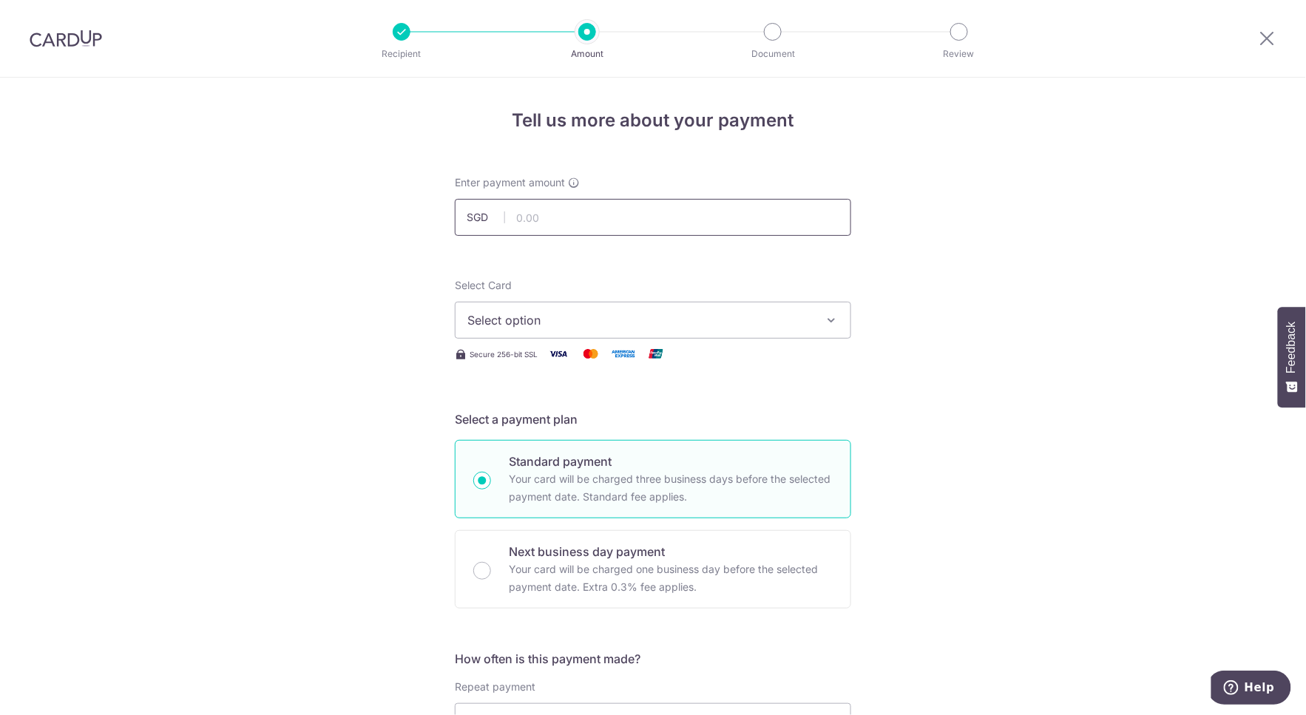
click at [637, 219] on input "text" at bounding box center [653, 217] width 396 height 37
type input "4,000.00"
click at [623, 319] on span "Select option" at bounding box center [639, 320] width 345 height 18
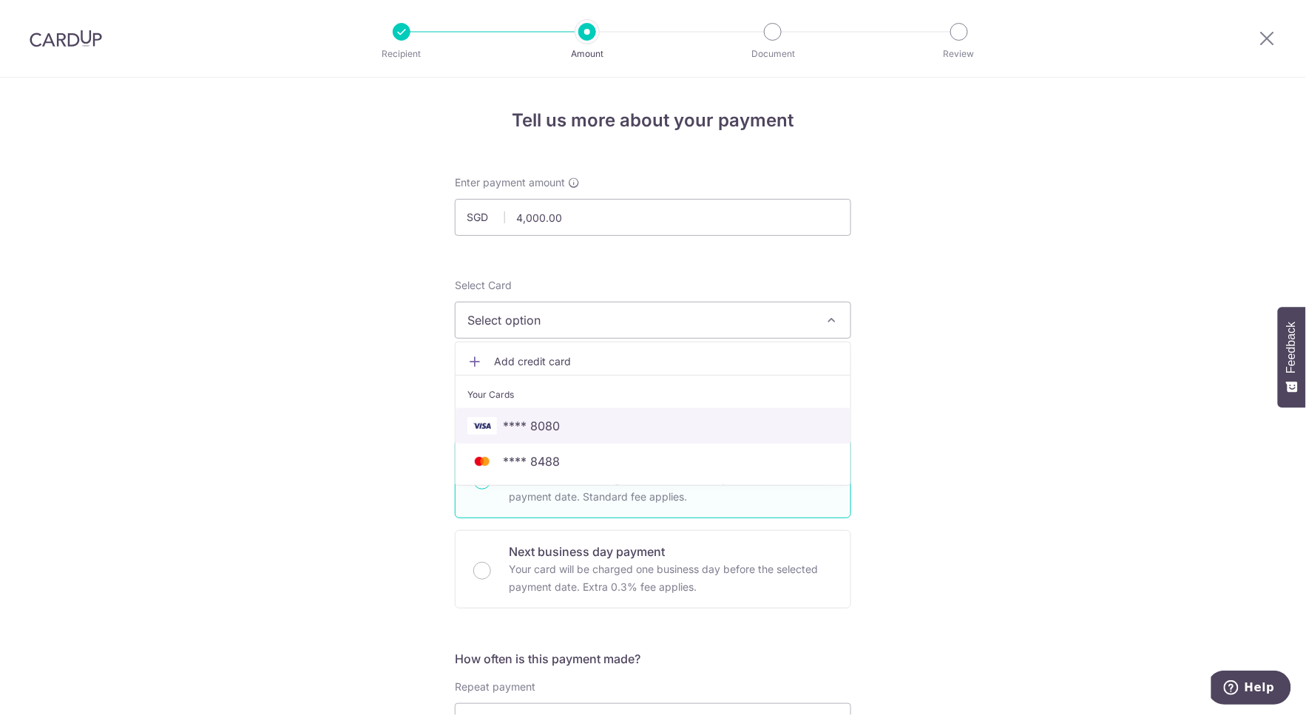
click at [586, 427] on span "**** 8080" at bounding box center [652, 426] width 371 height 18
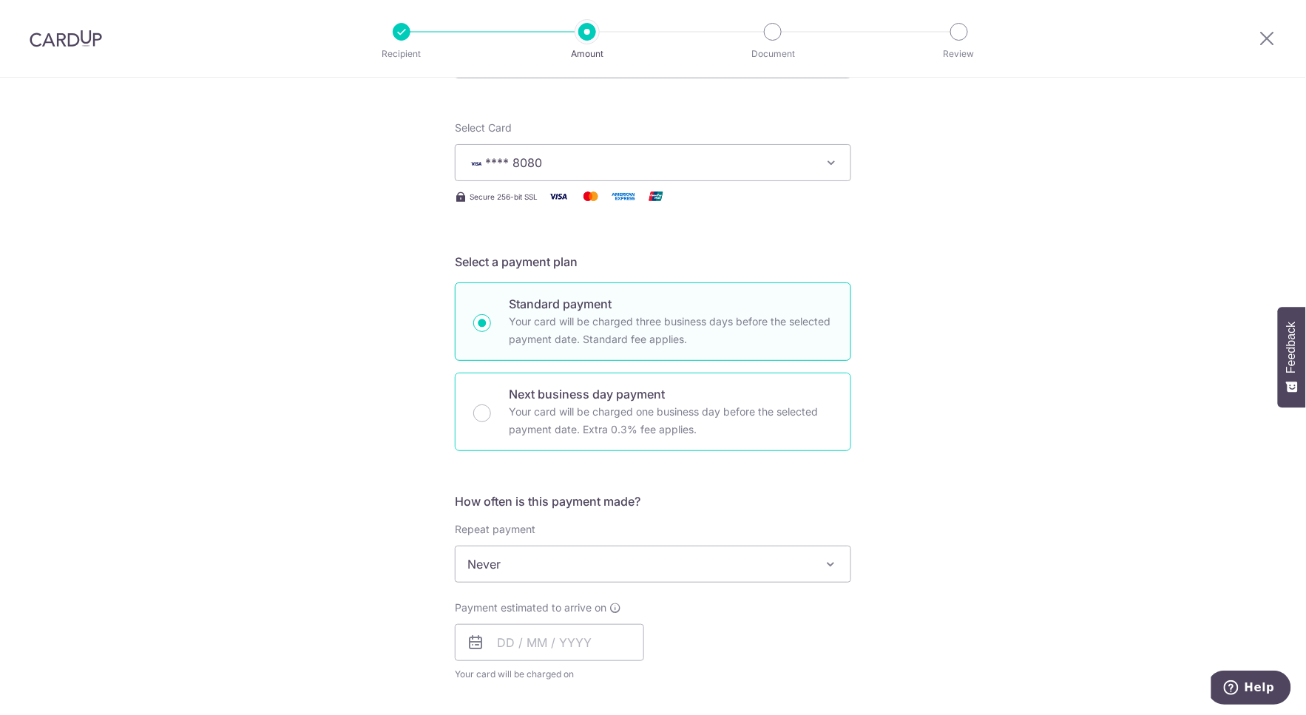
scroll to position [164, 0]
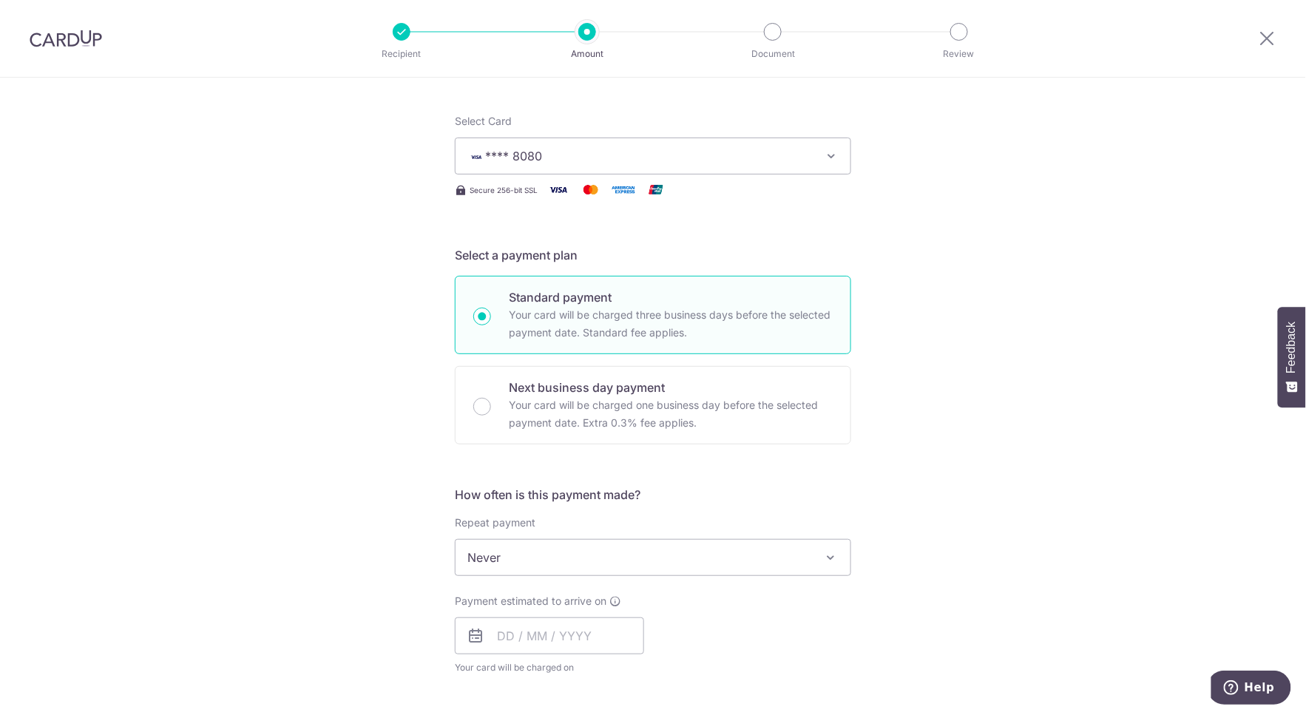
click at [579, 560] on span "Never" at bounding box center [652, 557] width 395 height 35
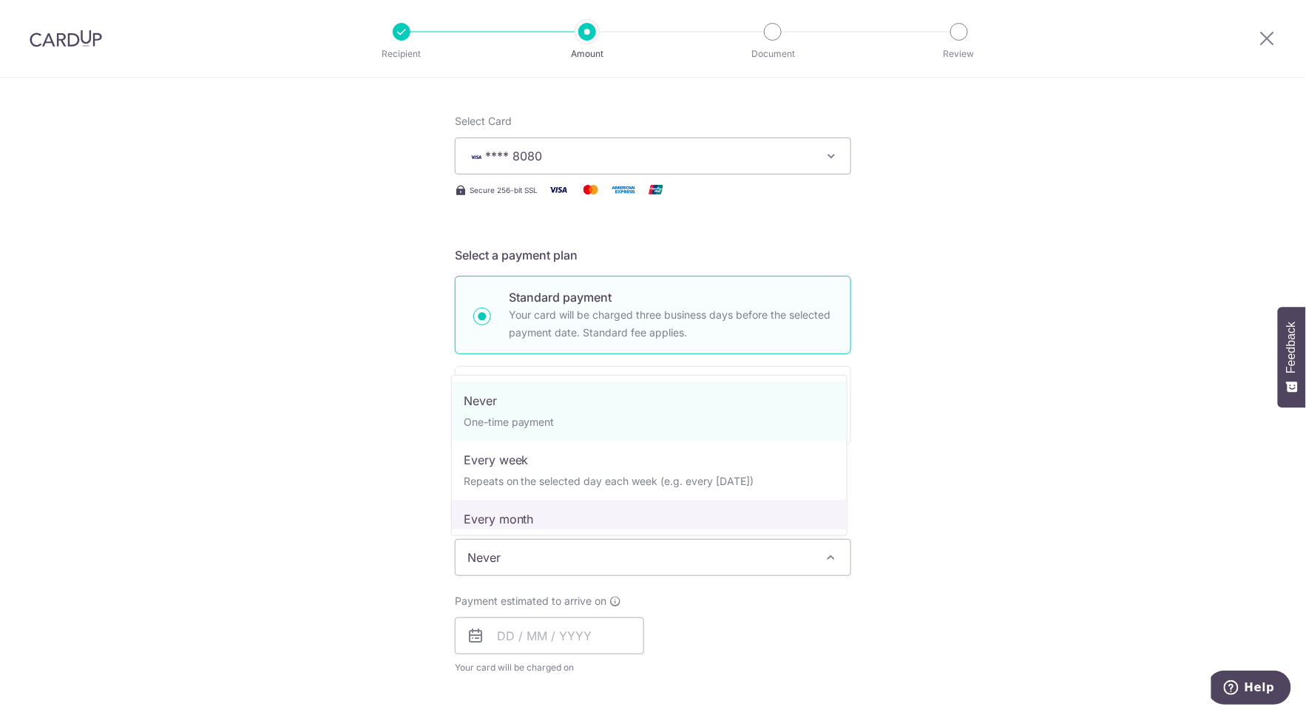
select select "3"
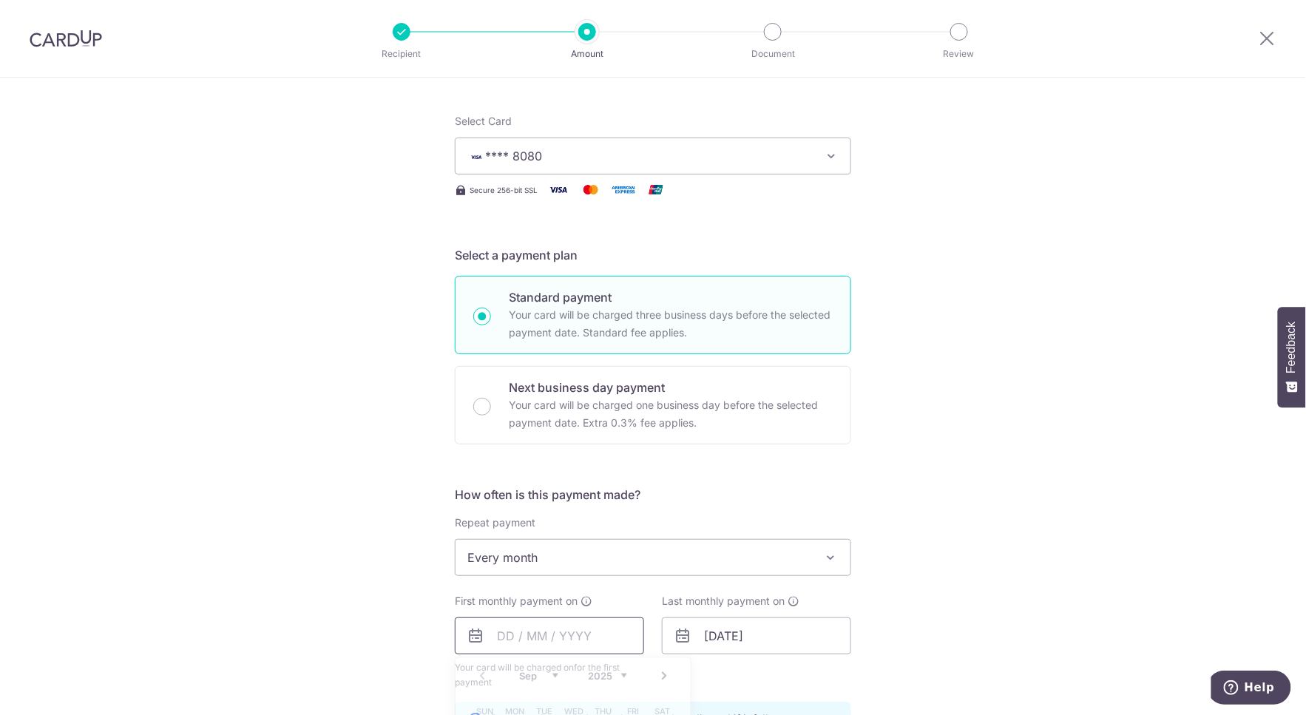
click at [500, 628] on input "text" at bounding box center [549, 635] width 189 height 37
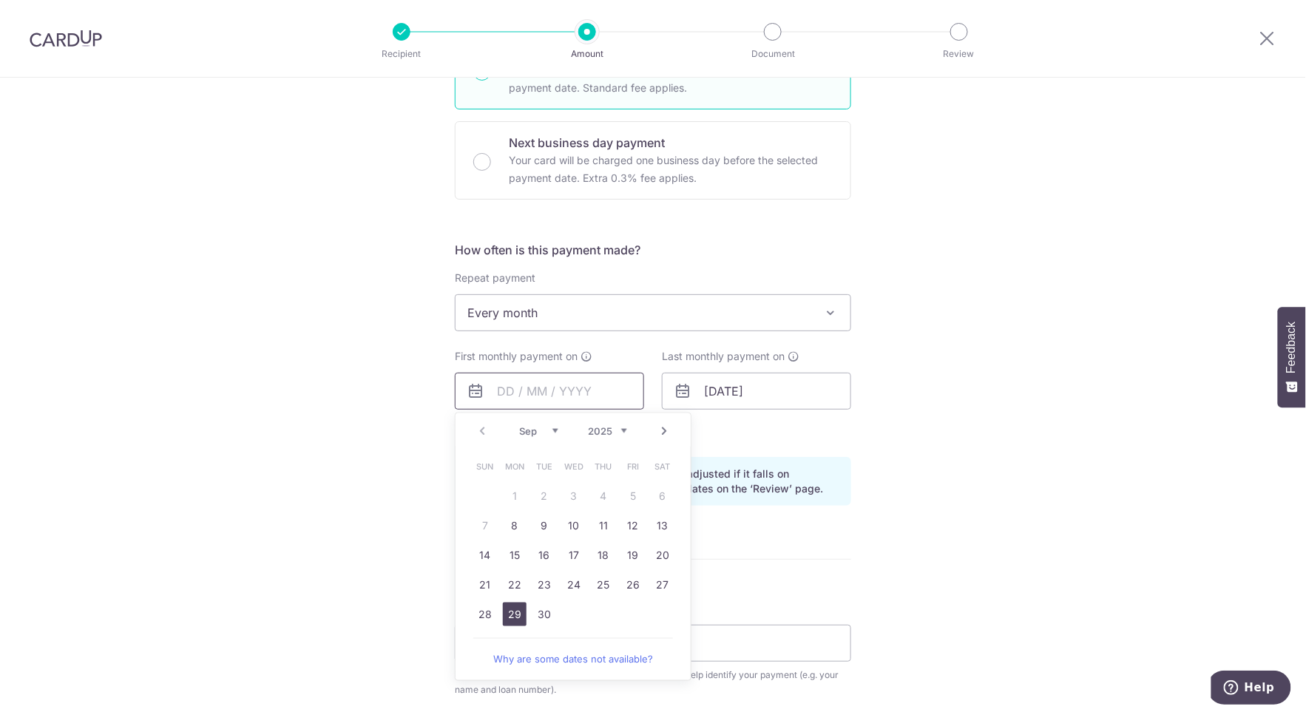
scroll to position [410, 0]
click at [541, 611] on link "30" at bounding box center [544, 613] width 24 height 24
type input "[DATE]"
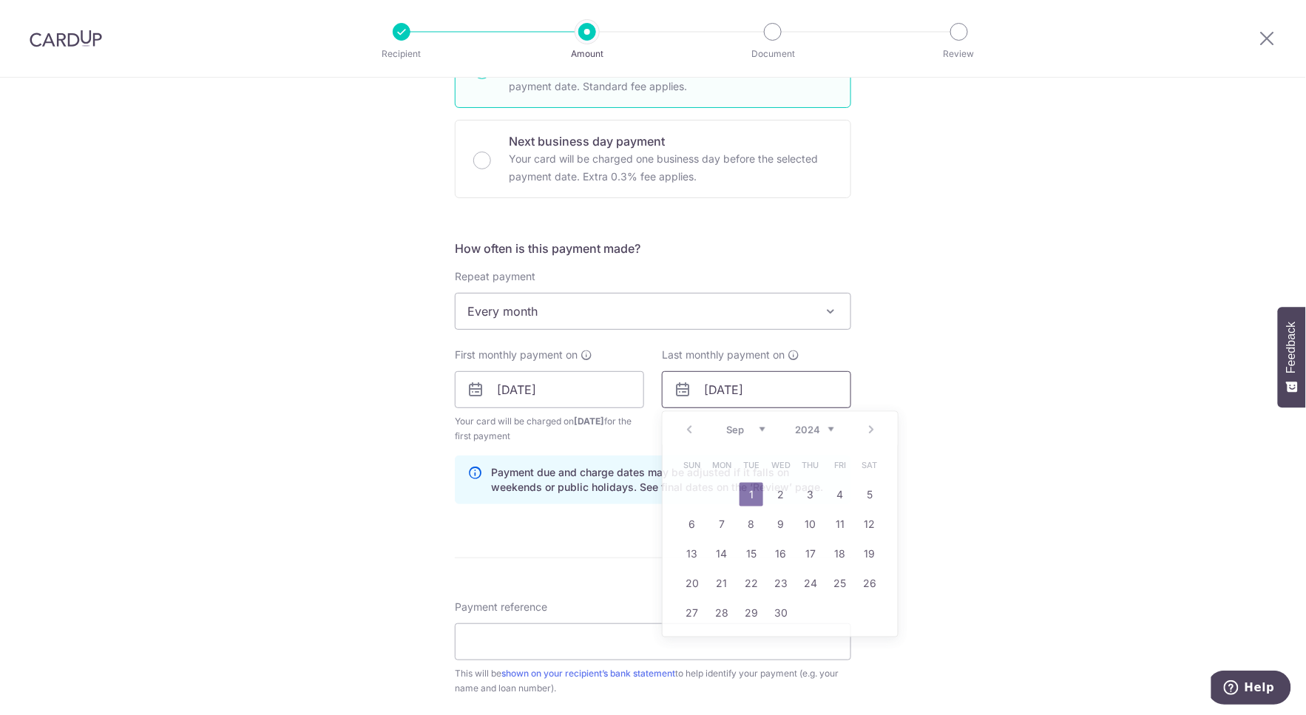
click at [782, 388] on input "01/09/2048" at bounding box center [756, 389] width 189 height 37
click at [821, 427] on select "2024 2025 2026 2027 2028 2029 2030 2031 2032 2033 2034 2035" at bounding box center [814, 430] width 39 height 12
click at [823, 425] on select "2024 2025 2026 2027 2028 2029 2030 2031 2032 2033 2034 2035" at bounding box center [814, 430] width 39 height 12
click at [758, 425] on select "Jan Feb Mar Apr May Jun Jul Aug Sep Oct Nov Dec" at bounding box center [745, 430] width 39 height 12
click at [720, 612] on link "30" at bounding box center [722, 613] width 24 height 24
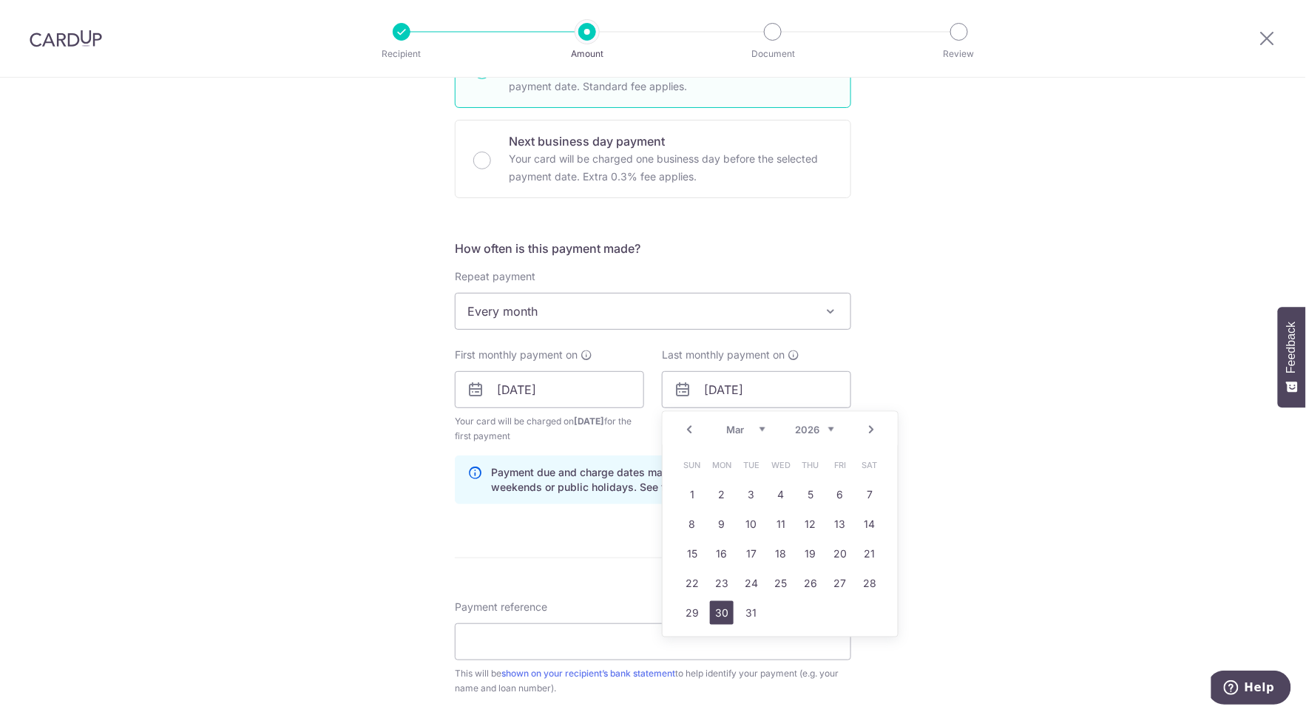
type input "30/03/2026"
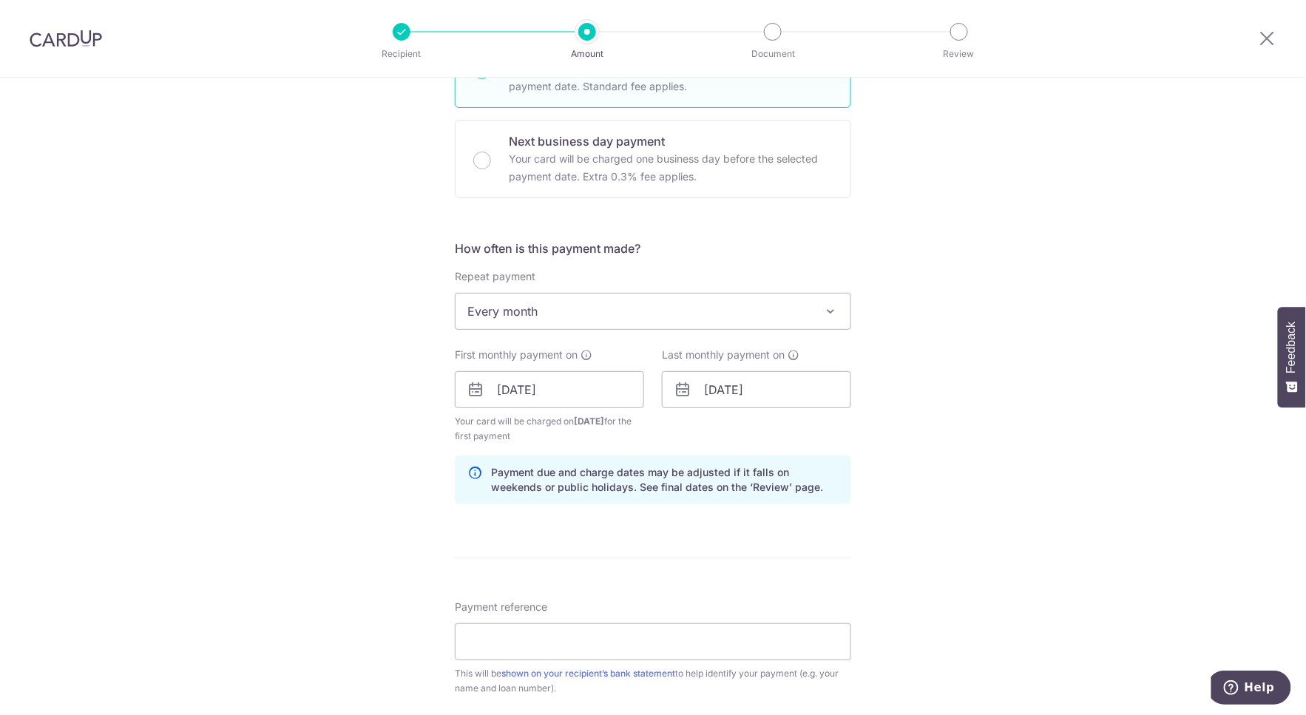
click at [987, 496] on div "Tell us more about your payment Enter payment amount SGD 4,000.00 4000.00 Selec…" at bounding box center [653, 373] width 1306 height 1413
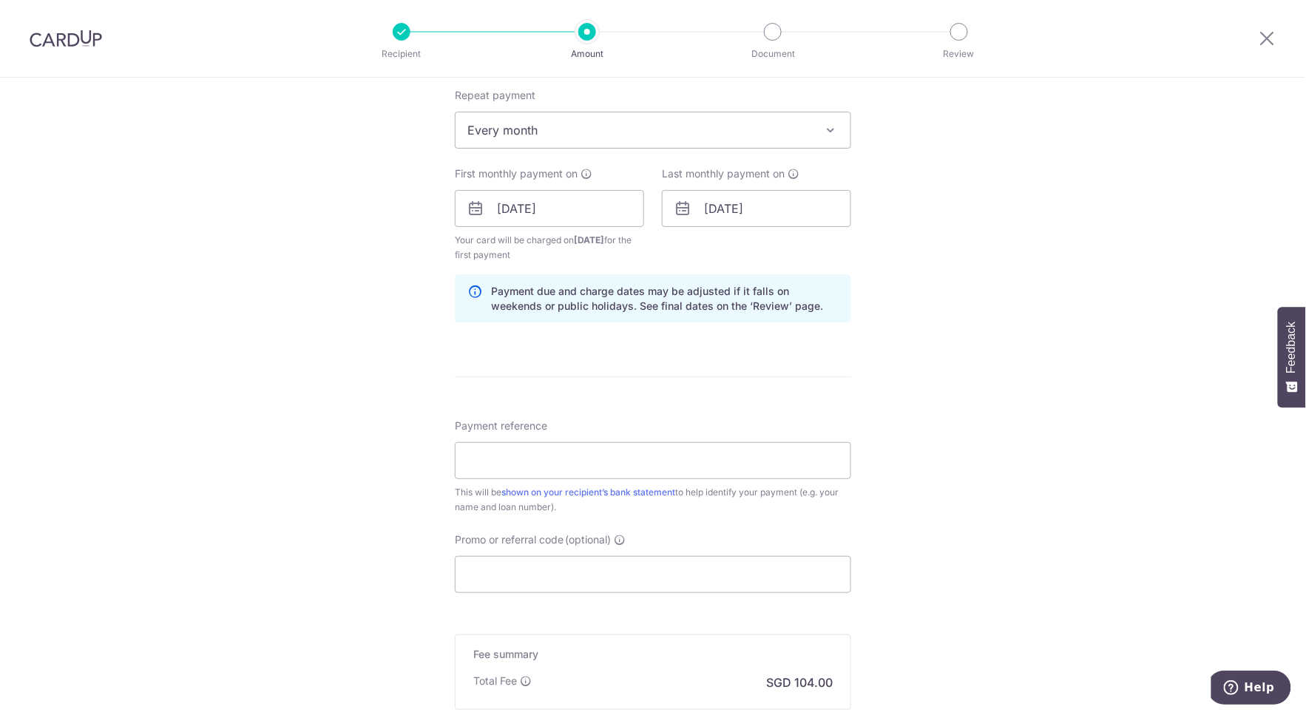
scroll to position [657, 0]
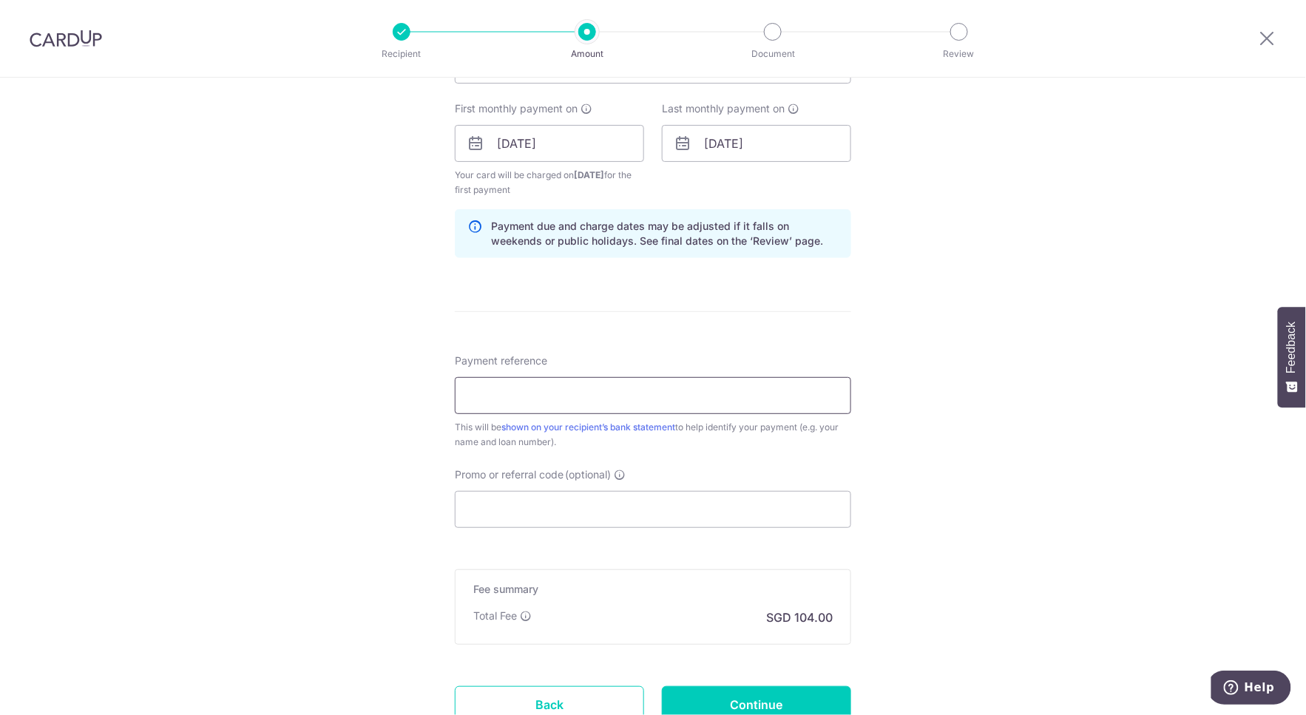
click at [620, 401] on input "Payment reference" at bounding box center [653, 395] width 396 height 37
type input "Parbury 28 10-03"
click at [602, 390] on input "Parbury 28 10-03" at bounding box center [653, 395] width 396 height 37
click at [540, 512] on input "Promo or referral code (optional)" at bounding box center [653, 509] width 396 height 37
paste input "3HOME25R"
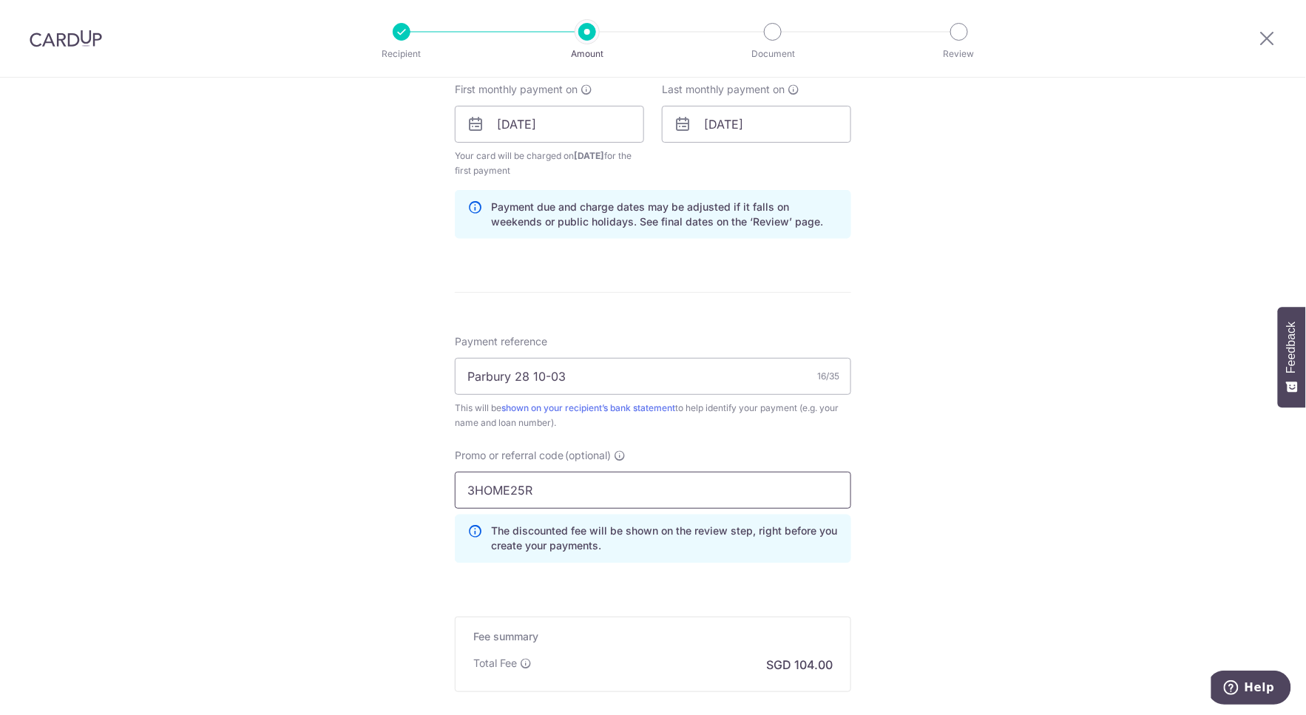
scroll to position [841, 0]
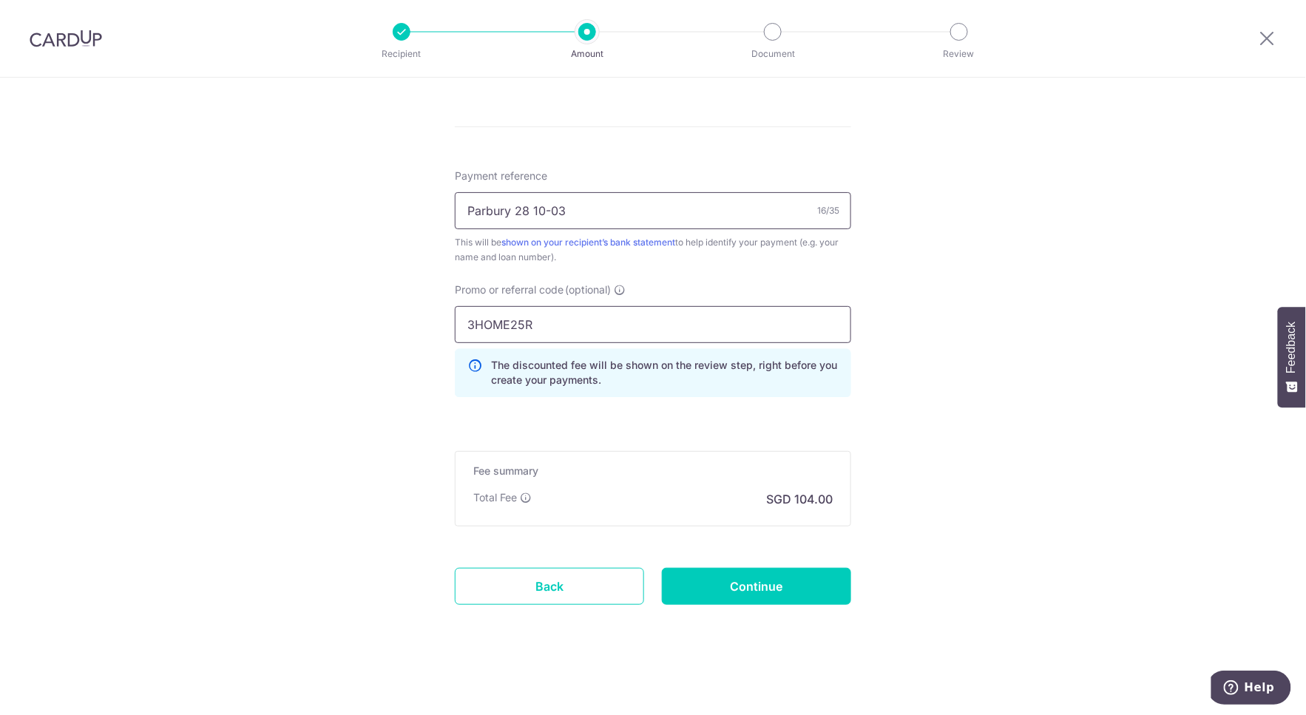
type input "3HOME25R"
drag, startPoint x: 614, startPoint y: 217, endPoint x: 377, endPoint y: 220, distance: 236.6
click at [482, 219] on input "Payment reference" at bounding box center [653, 210] width 396 height 37
type input "S8230959D"
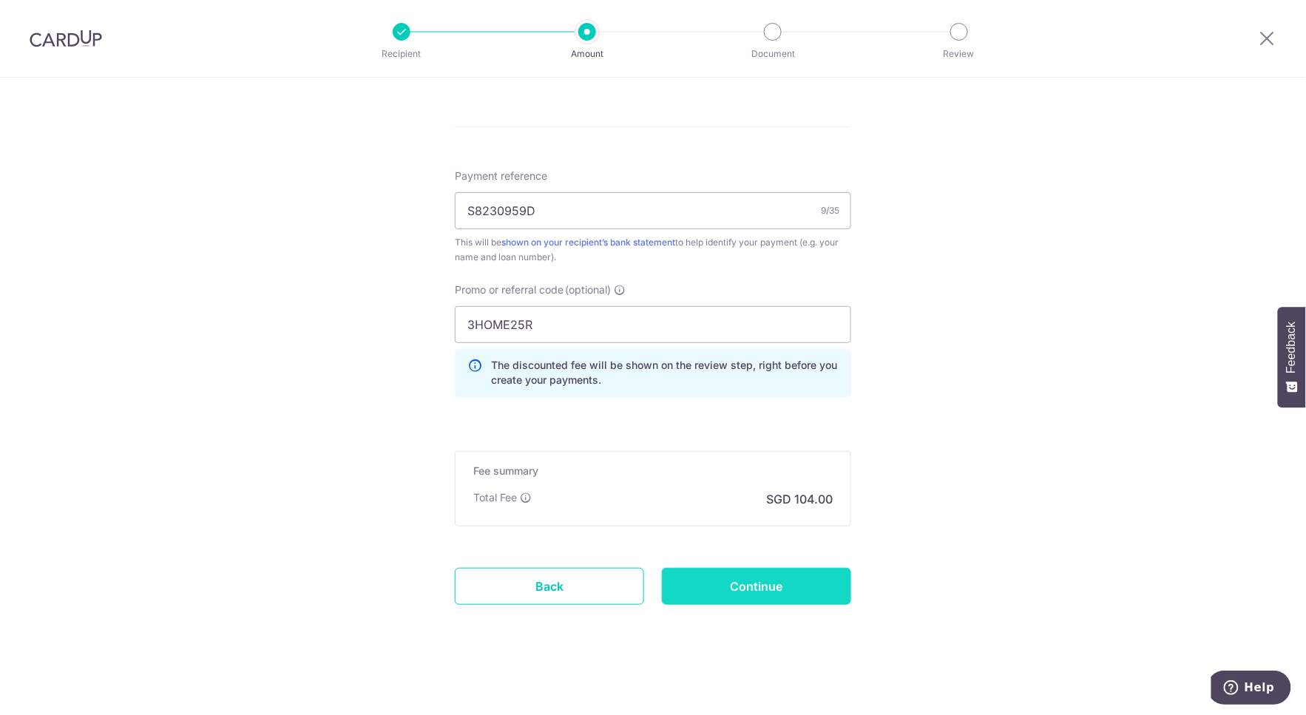
click at [750, 580] on input "Continue" at bounding box center [756, 586] width 189 height 37
type input "Create Schedule"
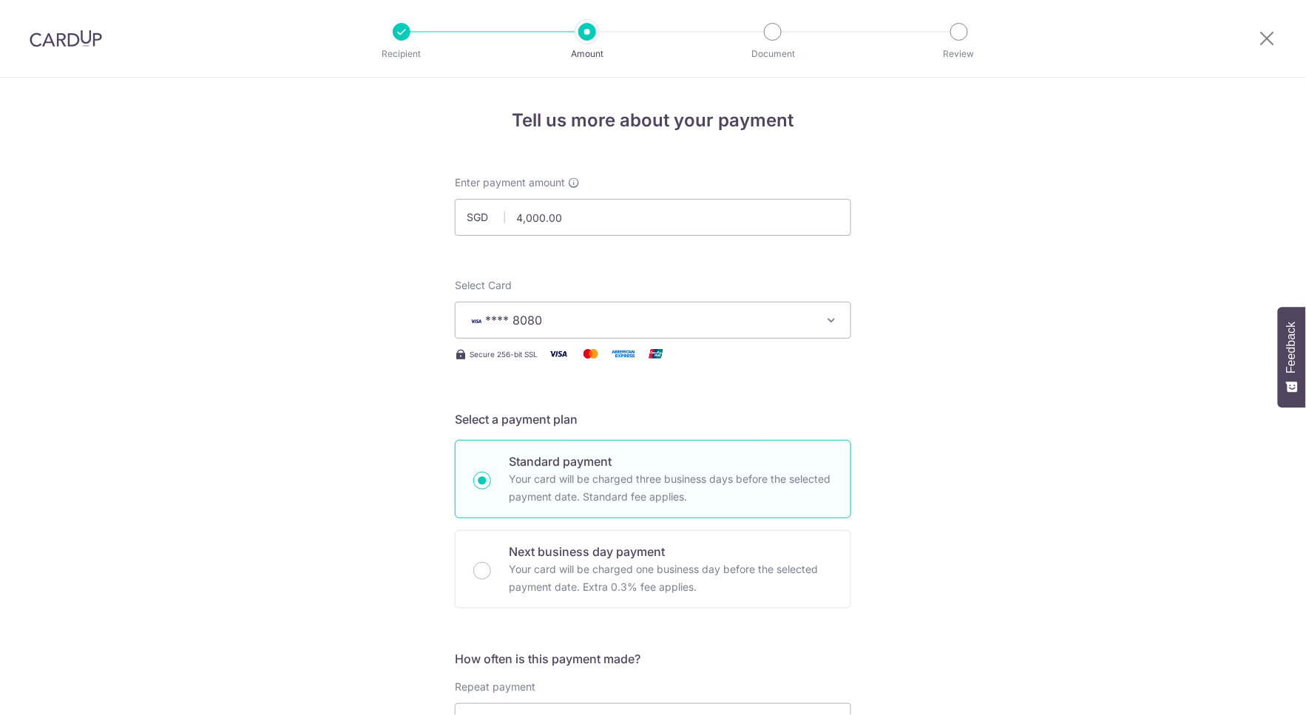
scroll to position [787, 0]
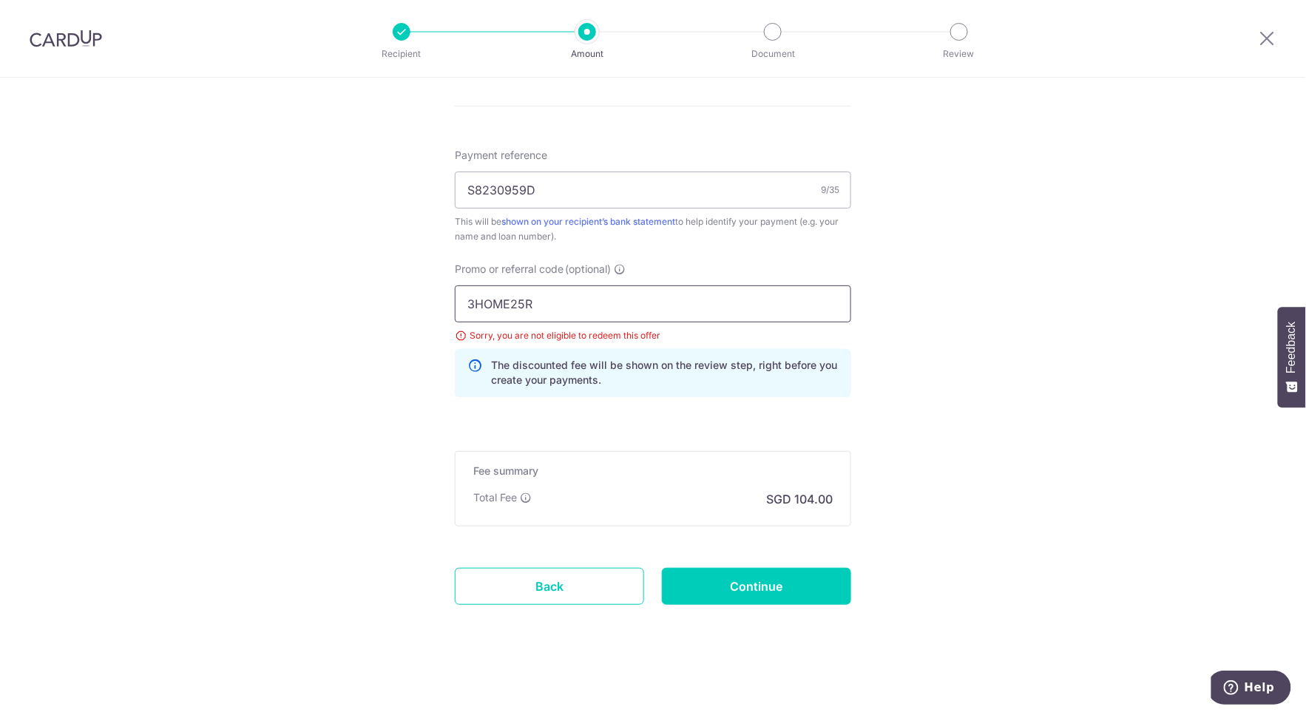
click at [614, 308] on input "3HOME25R" at bounding box center [653, 303] width 396 height 37
drag, startPoint x: 569, startPoint y: 308, endPoint x: 231, endPoint y: 254, distance: 342.2
click at [231, 254] on div "Tell us more about your payment Enter payment amount SGD 4,000.00 4000.00 Selec…" at bounding box center [653, 3] width 1306 height 1425
paste input "REC185"
type input "REC185"
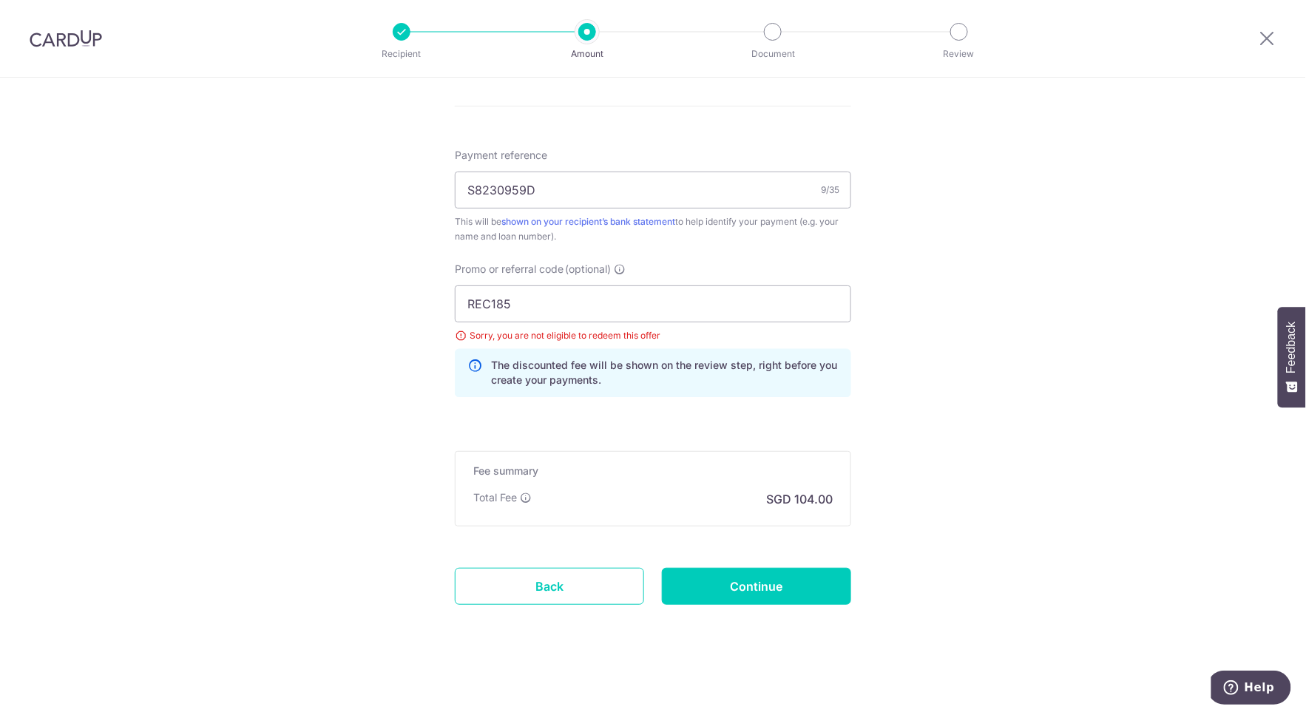
click at [981, 450] on div "Tell us more about your payment Enter payment amount SGD 4,000.00 4000.00 Selec…" at bounding box center [653, 3] width 1306 height 1425
click at [743, 584] on input "Continue" at bounding box center [756, 586] width 189 height 37
type input "Update Schedule"
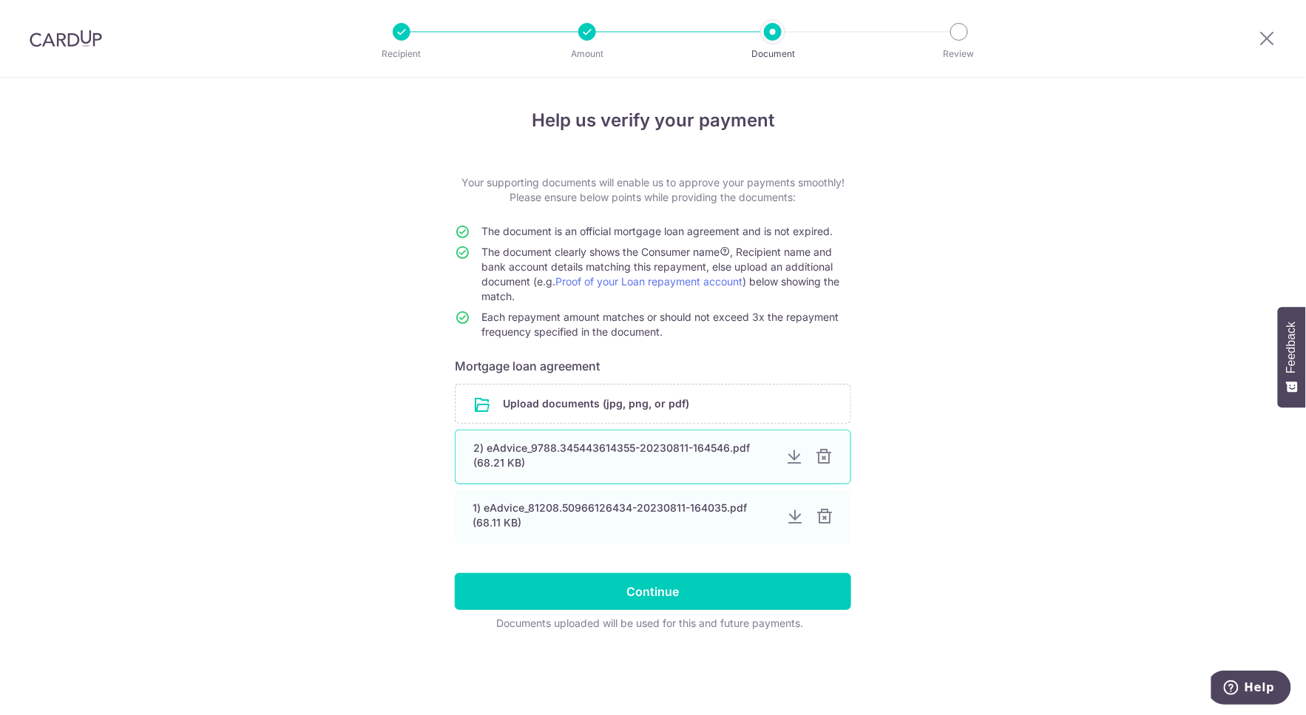
click at [513, 449] on div "2) eAdvice_9788.345443614355-20230811-164546.pdf (68.21 KB)" at bounding box center [623, 456] width 300 height 30
click at [488, 449] on div "2) eAdvice_9788.345443614355-20230811-164546.pdf (68.21 KB)" at bounding box center [623, 456] width 300 height 30
click at [624, 471] on div "2) eAdvice_9788.345443614355-20230811-164546.pdf (68.21 KB)" at bounding box center [653, 457] width 396 height 55
click at [792, 516] on div at bounding box center [794, 516] width 18 height 18
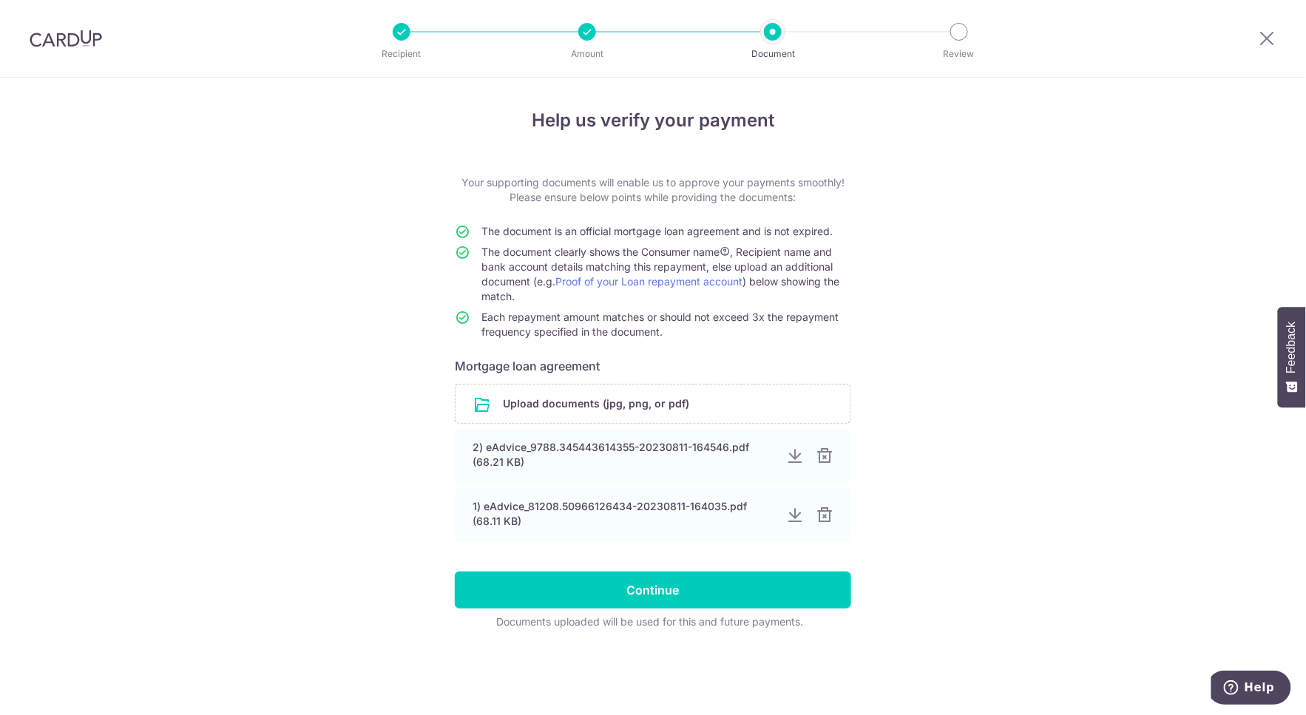
click at [1287, 181] on div "Help us verify your payment Your supporting documents will enable us to approve…" at bounding box center [653, 396] width 1306 height 637
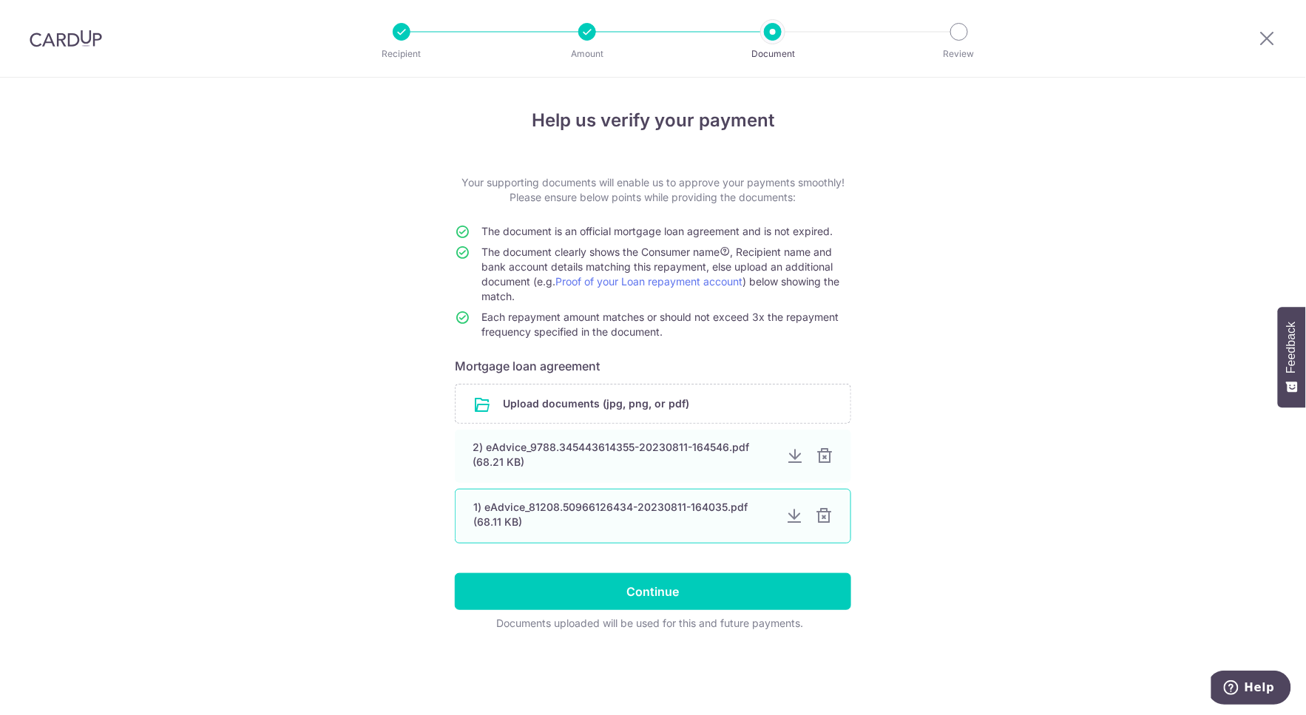
click at [791, 518] on div at bounding box center [794, 516] width 18 height 18
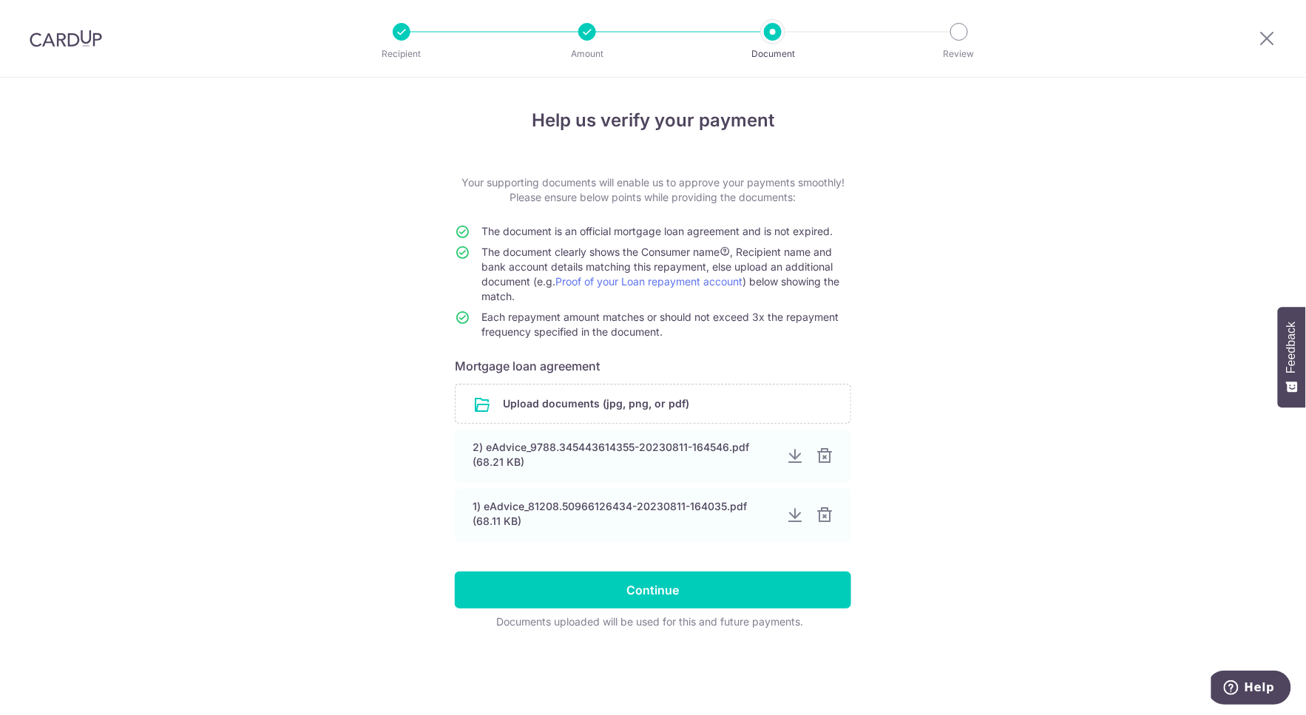
click at [1277, 228] on div "Help us verify your payment Your supporting documents will enable us to approve…" at bounding box center [653, 396] width 1306 height 637
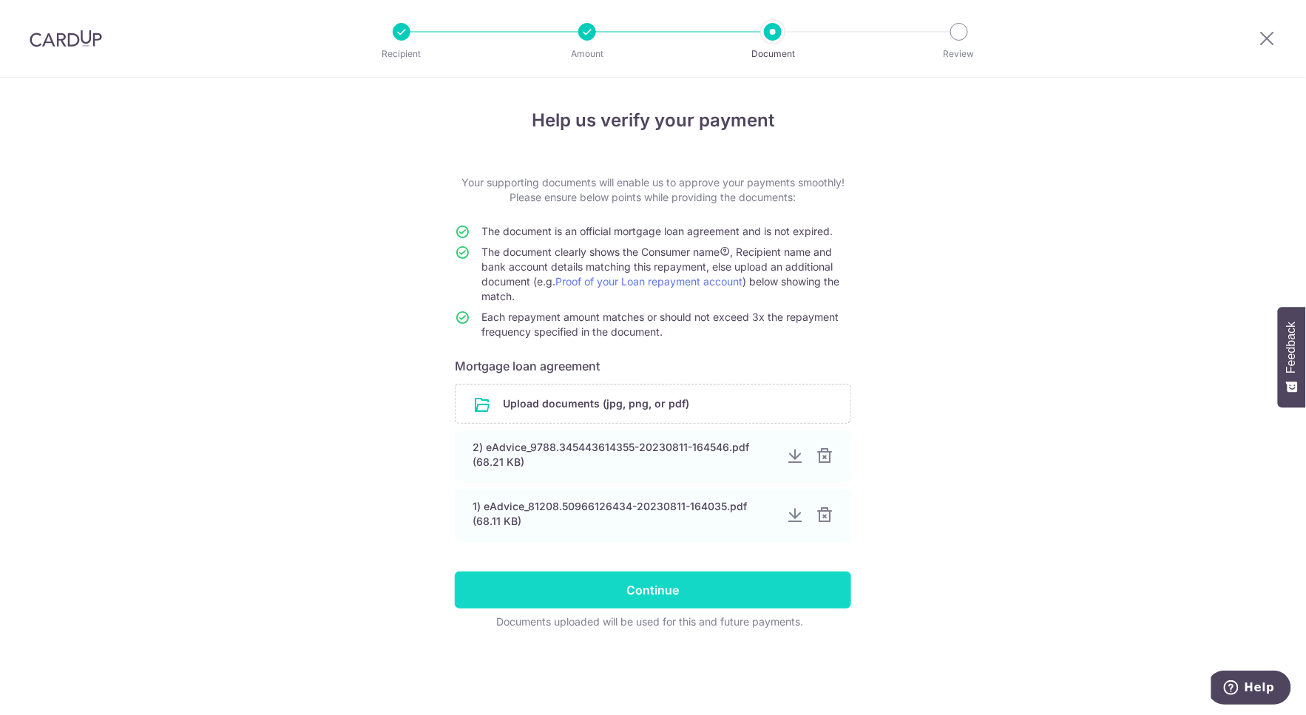
click at [673, 583] on input "Continue" at bounding box center [653, 590] width 396 height 37
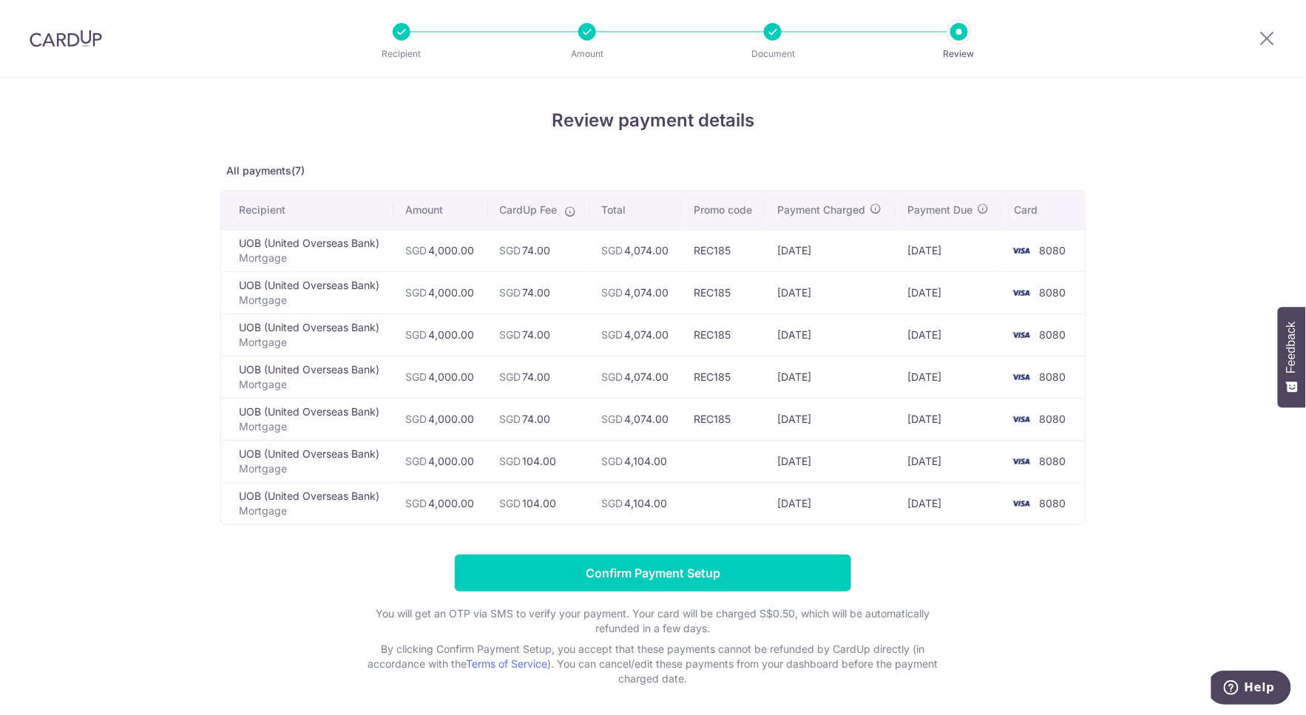
click at [409, 26] on div at bounding box center [402, 32] width 18 height 18
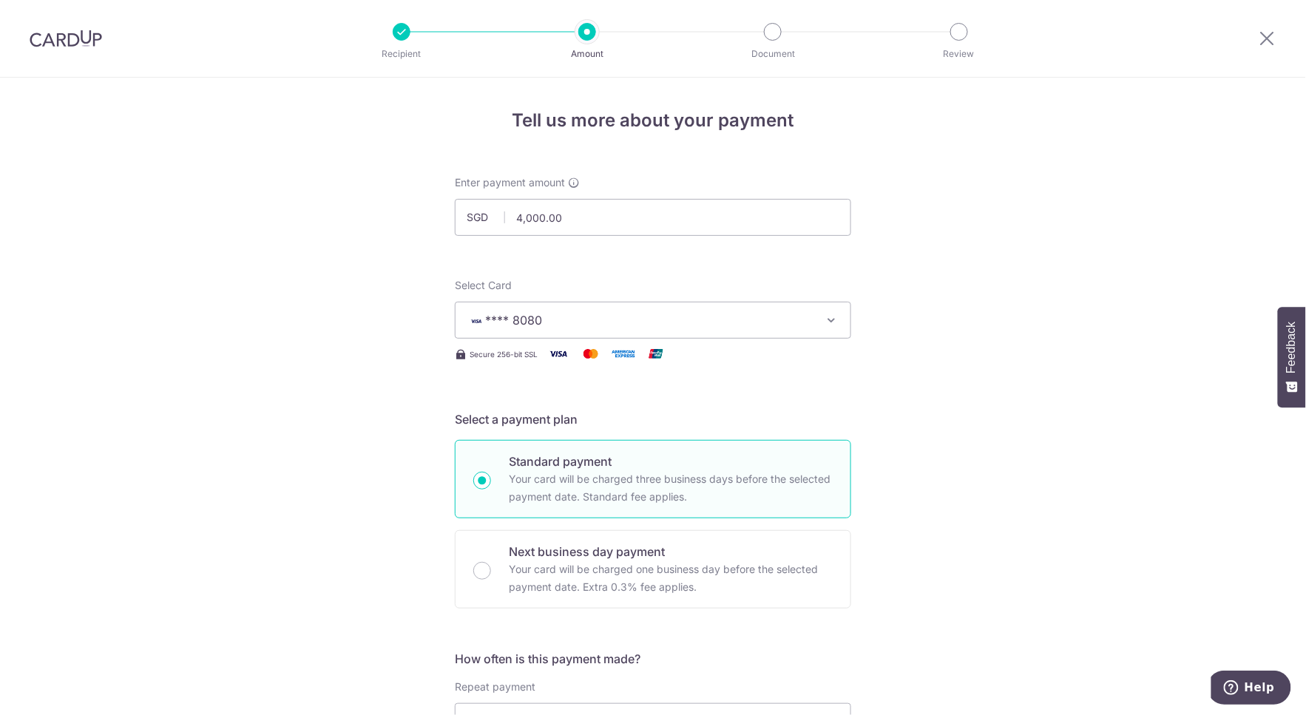
scroll to position [328, 0]
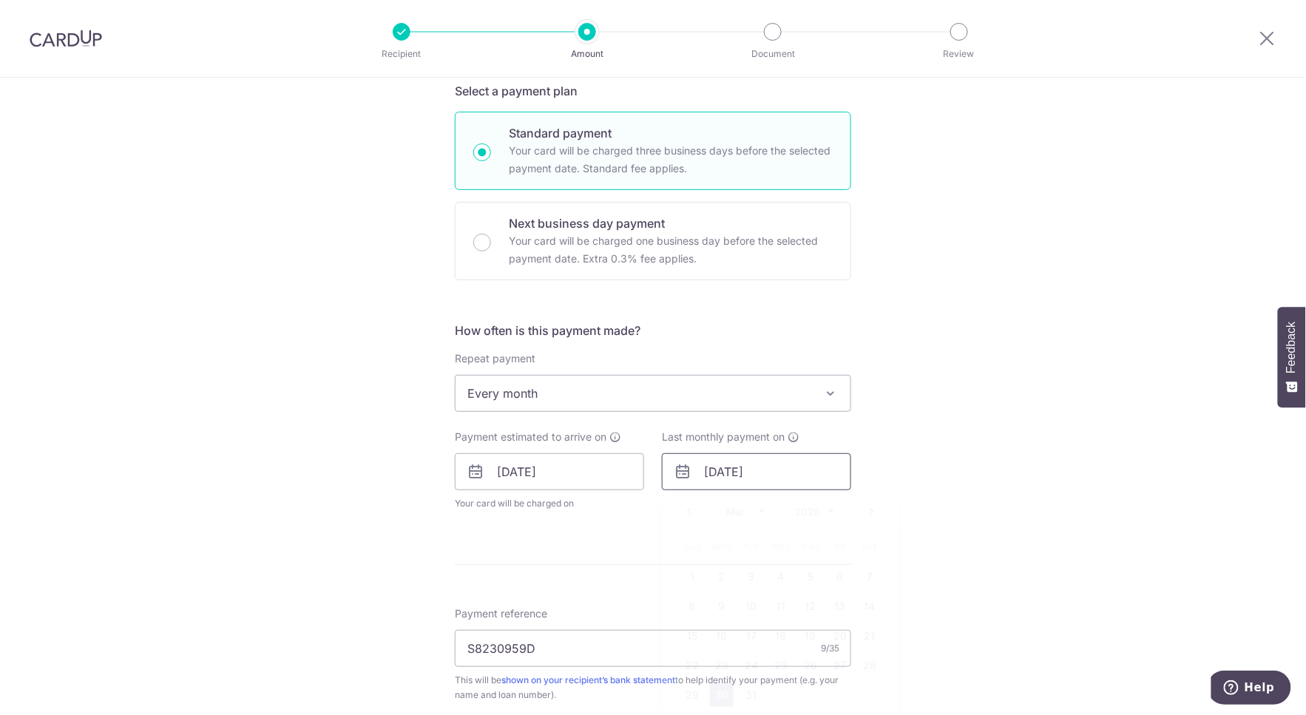
click at [782, 474] on input "30/03/2026" at bounding box center [756, 471] width 189 height 37
click at [759, 506] on select "Jan Feb Mar Apr May Jun Jul Aug Sep Oct Nov Dec" at bounding box center [745, 512] width 39 height 12
click at [815, 508] on select "2025 2026 2027 2028 2029 2030 2031 2032 2033 2034 2035" at bounding box center [814, 512] width 39 height 12
click at [756, 693] on link "30" at bounding box center [751, 695] width 24 height 24
type input "[DATE]"
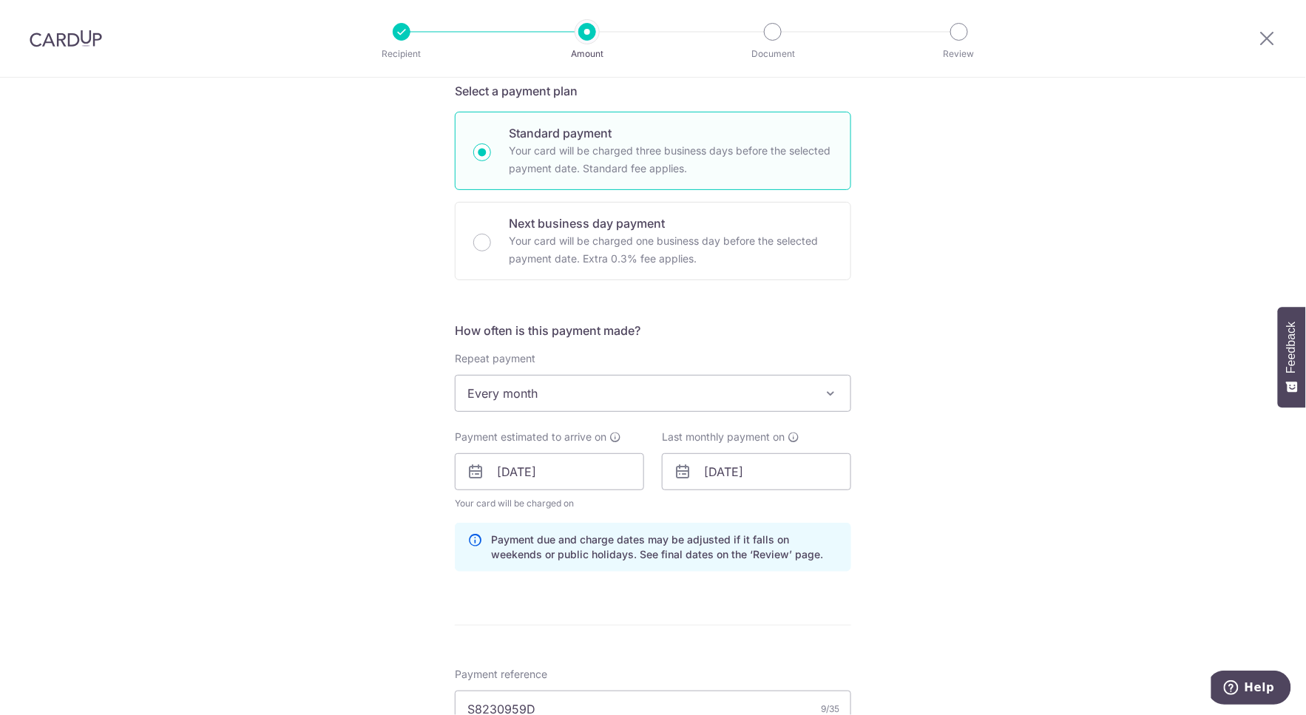
click at [1051, 553] on div "Tell us more about your payment Enter payment amount SGD 4,000.00 4000.00 Selec…" at bounding box center [653, 481] width 1306 height 1465
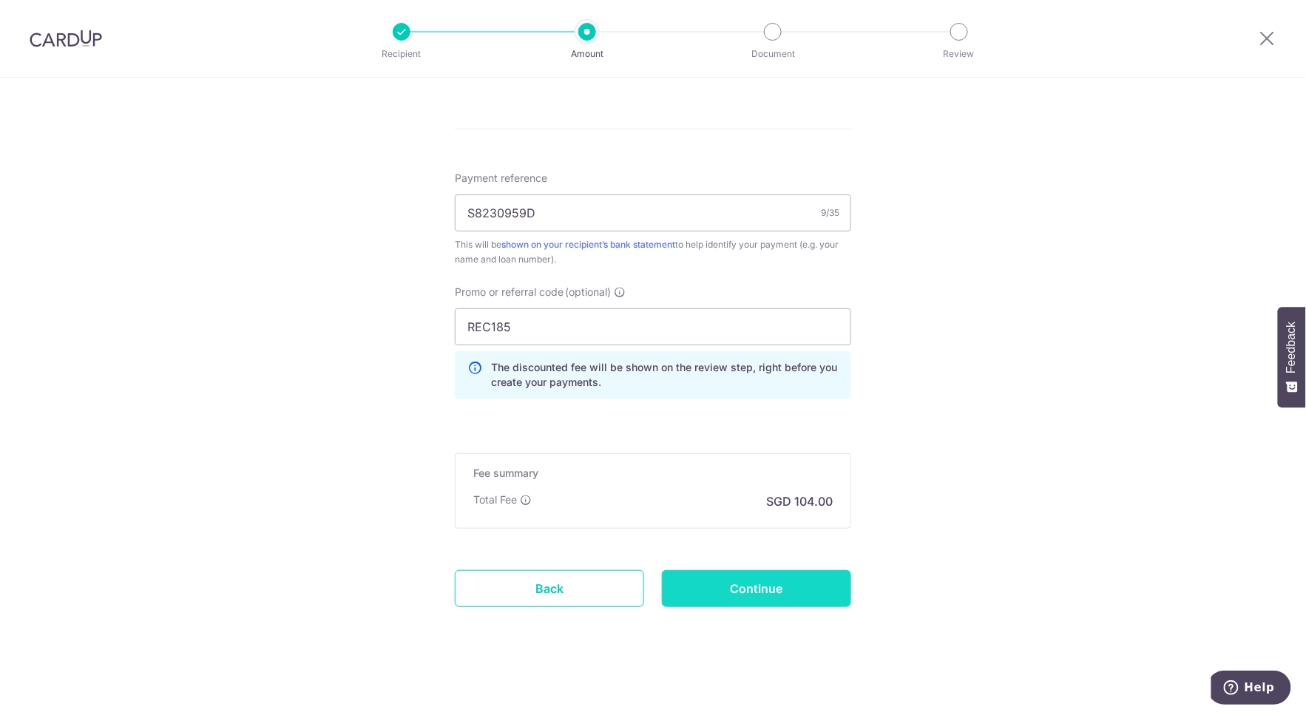
scroll to position [827, 0]
click at [705, 584] on input "Continue" at bounding box center [756, 586] width 189 height 37
type input "Update Schedule"
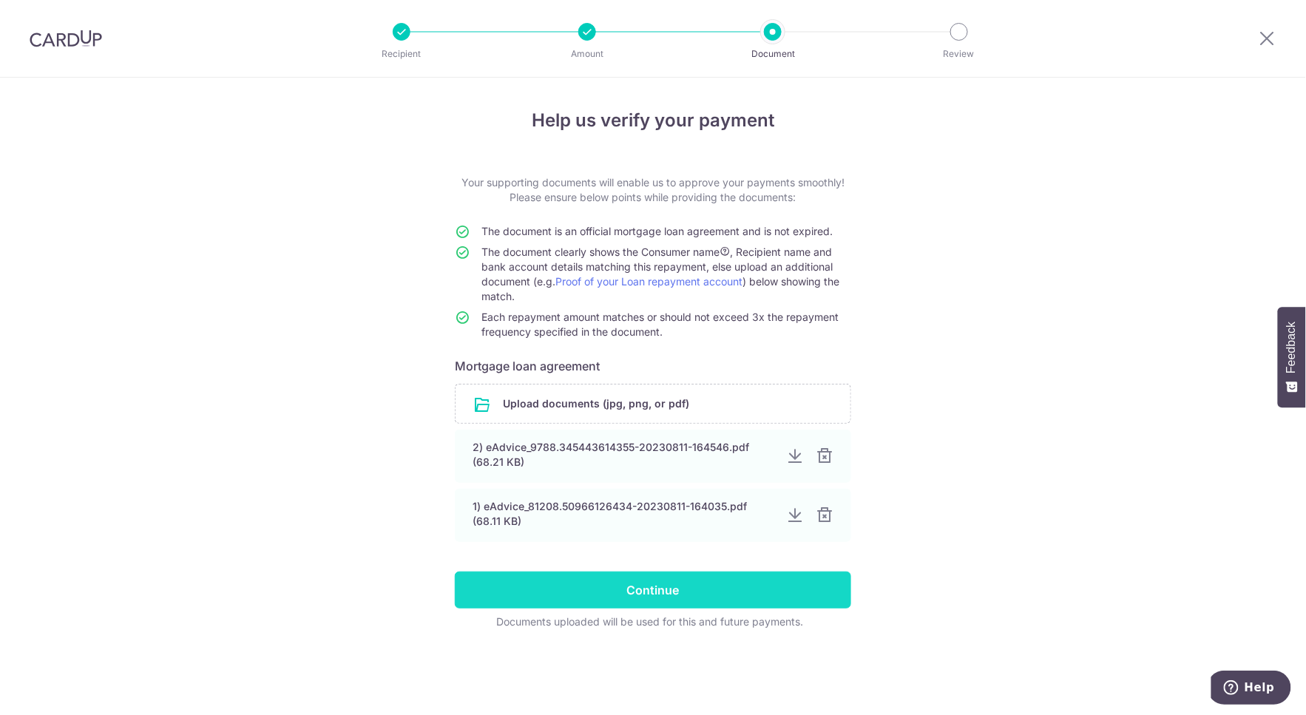
click at [714, 590] on input "Continue" at bounding box center [653, 590] width 396 height 37
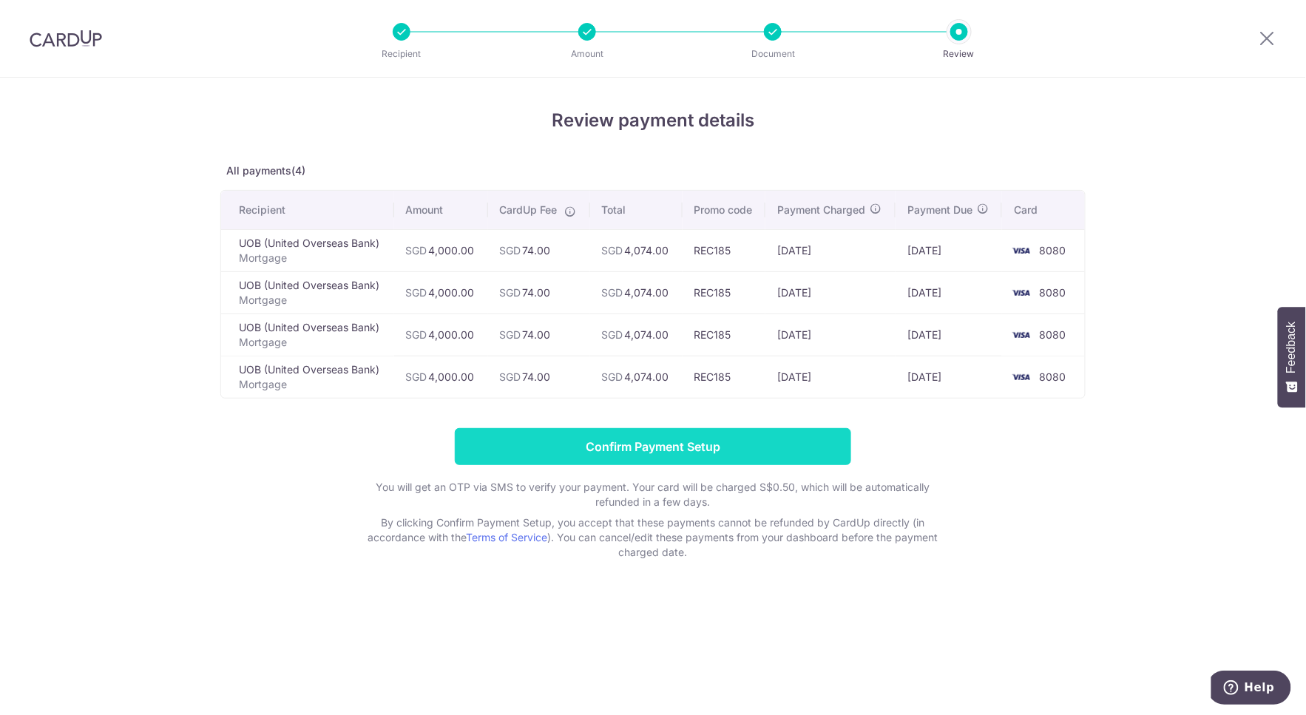
click at [671, 449] on input "Confirm Payment Setup" at bounding box center [653, 446] width 396 height 37
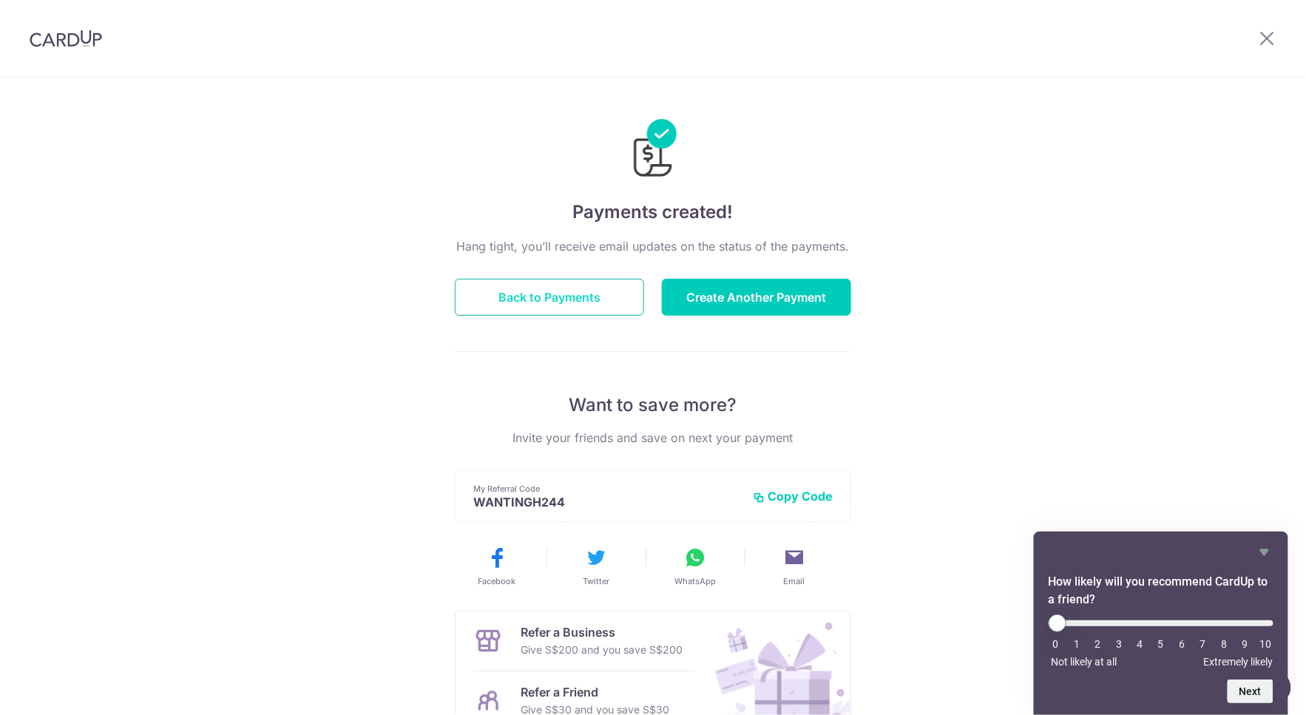
click at [529, 302] on button "Back to Payments" at bounding box center [549, 297] width 189 height 37
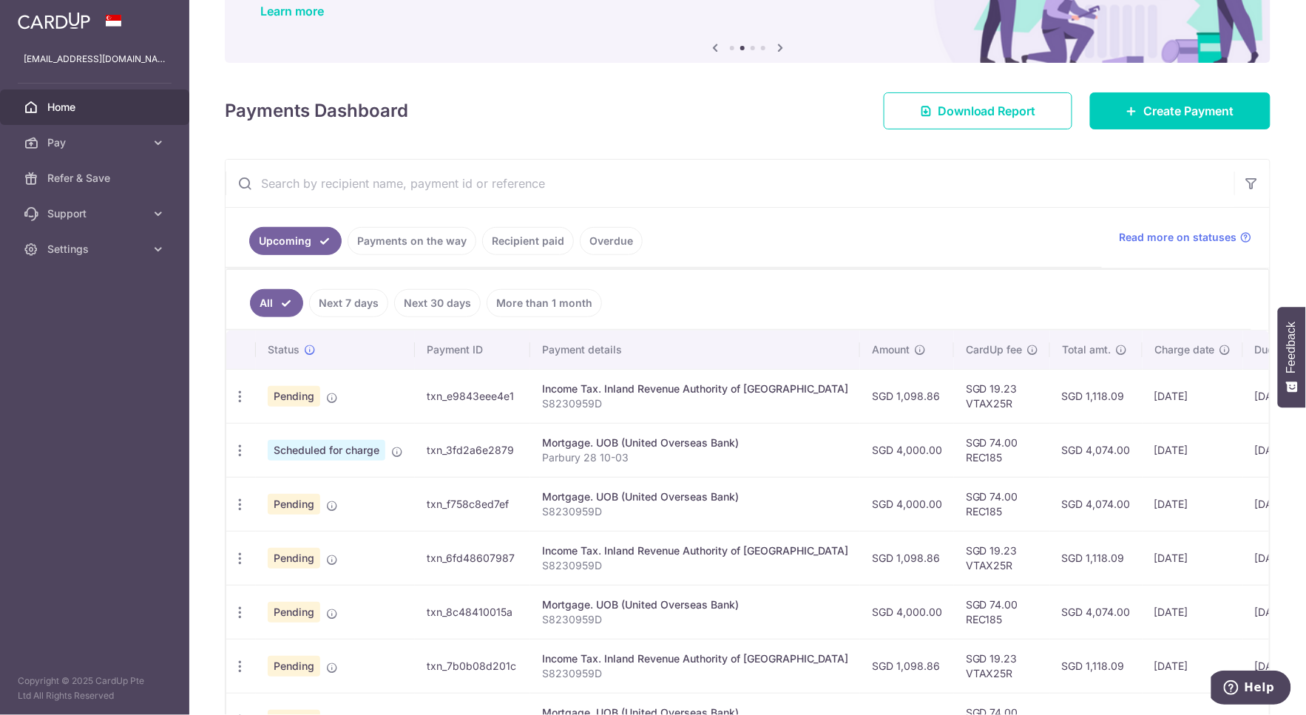
scroll to position [164, 0]
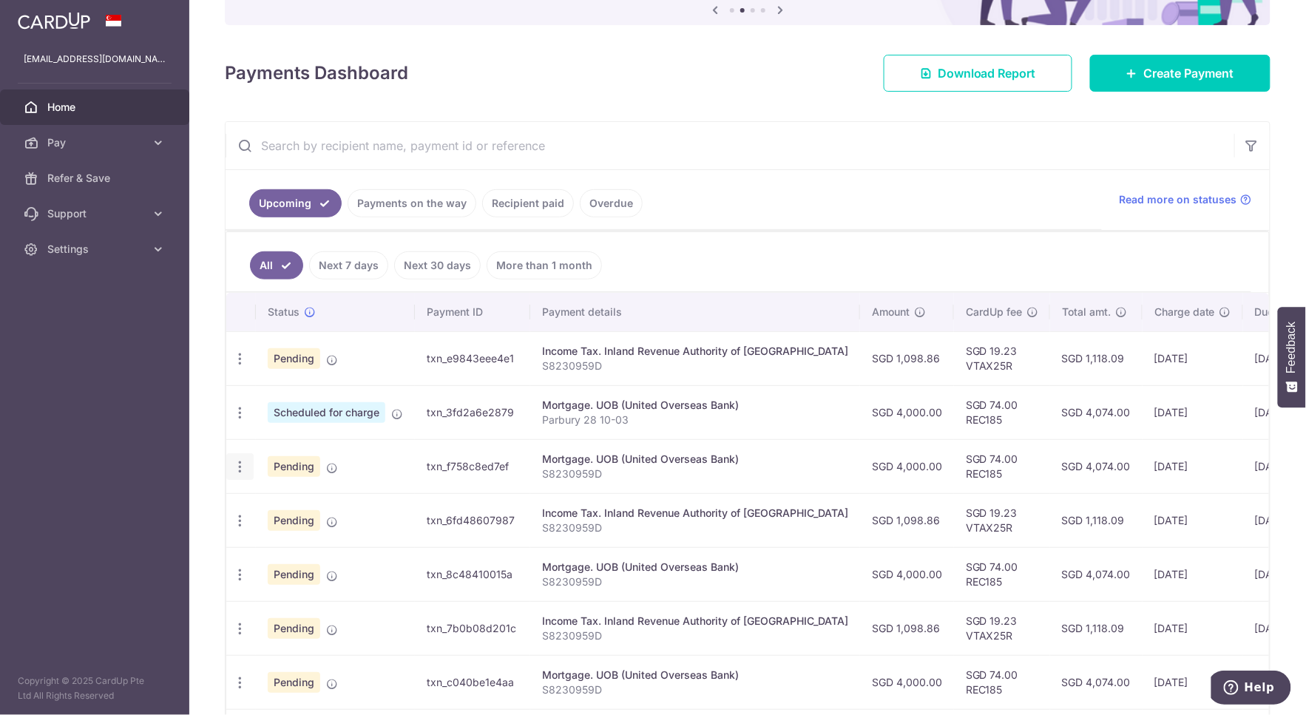
click at [243, 367] on icon "button" at bounding box center [240, 359] width 16 height 16
click at [298, 546] on span "Cancel payment" at bounding box center [318, 544] width 99 height 18
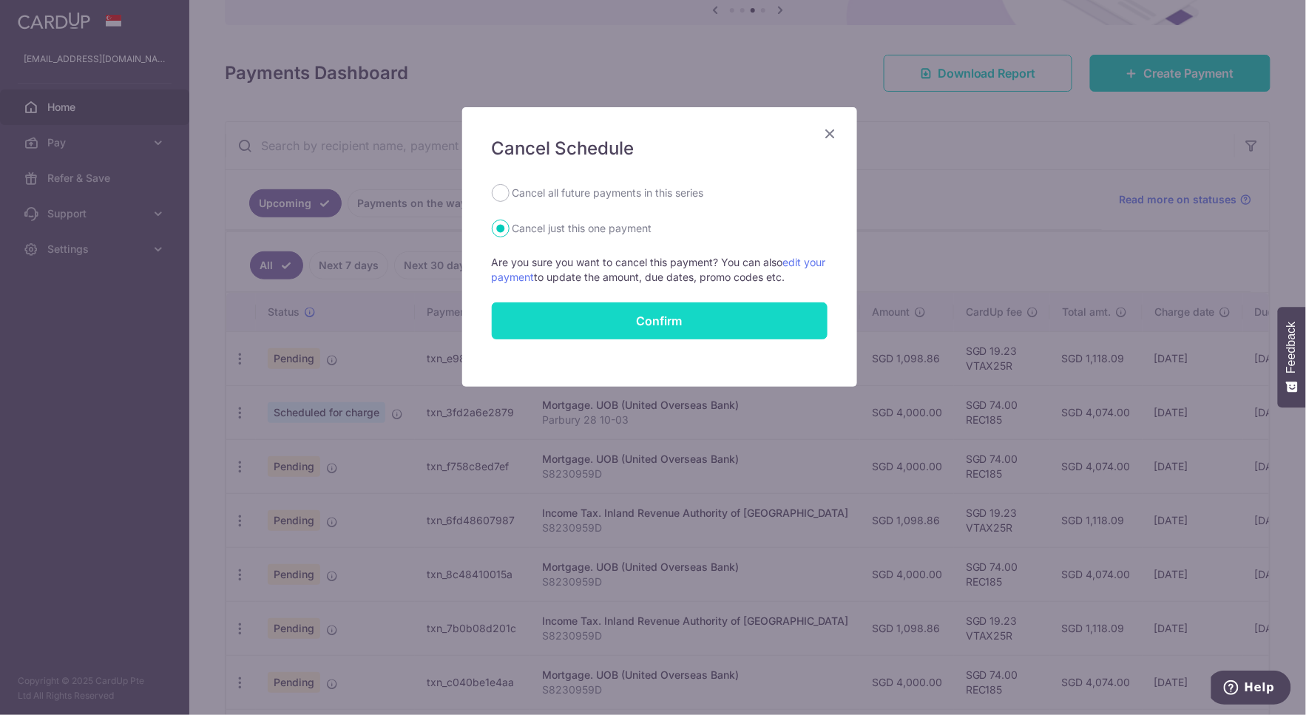
click at [644, 322] on button "Confirm" at bounding box center [660, 320] width 336 height 37
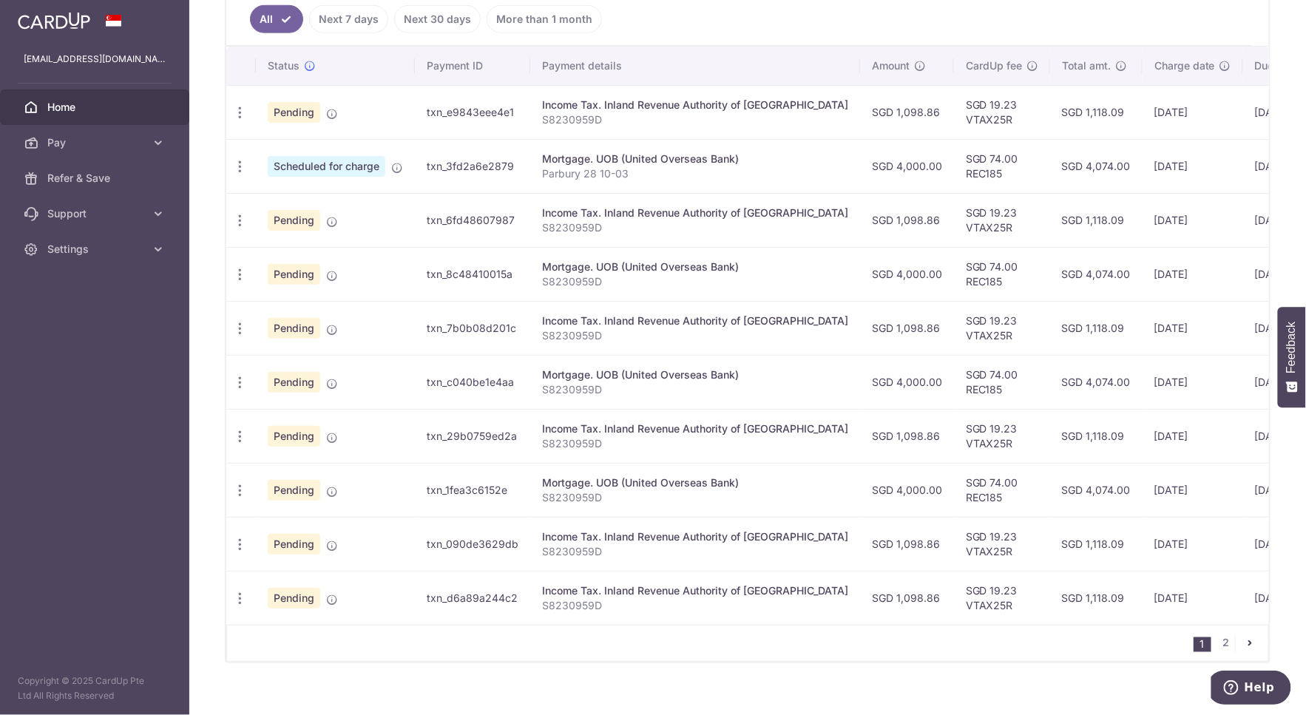
scroll to position [438, 0]
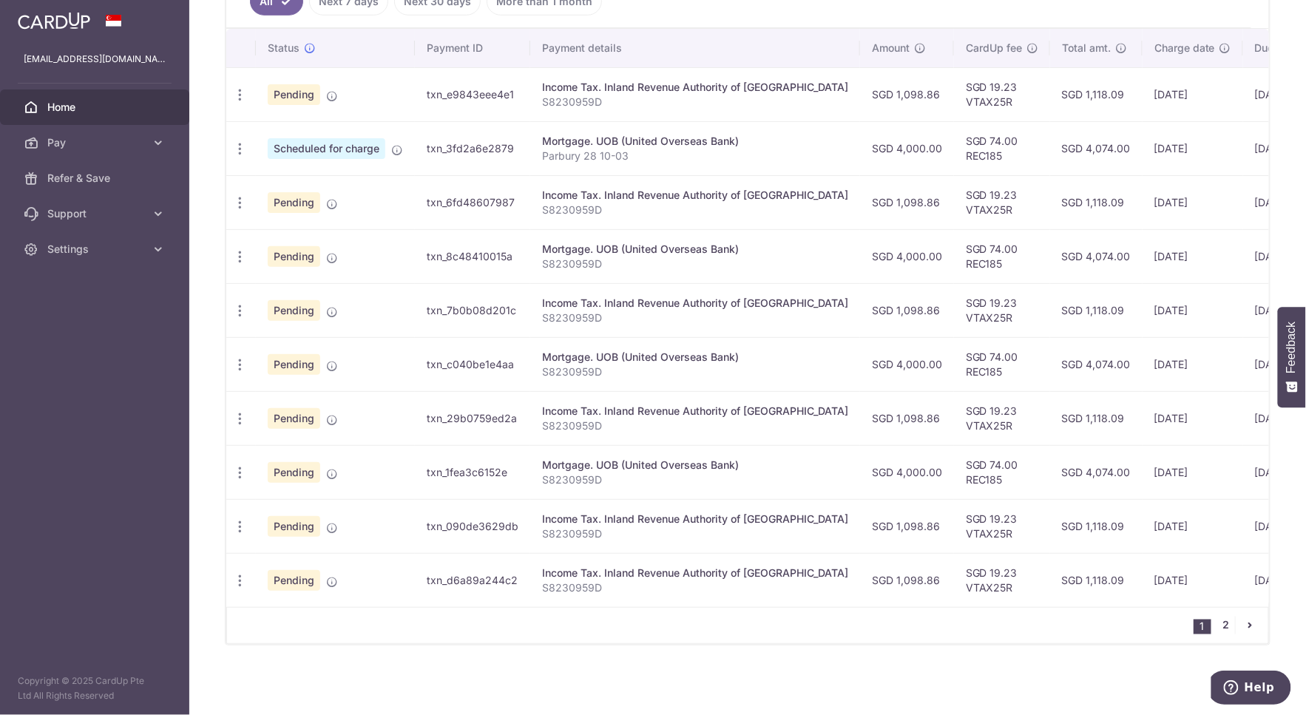
click at [1217, 622] on link "2" at bounding box center [1226, 626] width 18 height 18
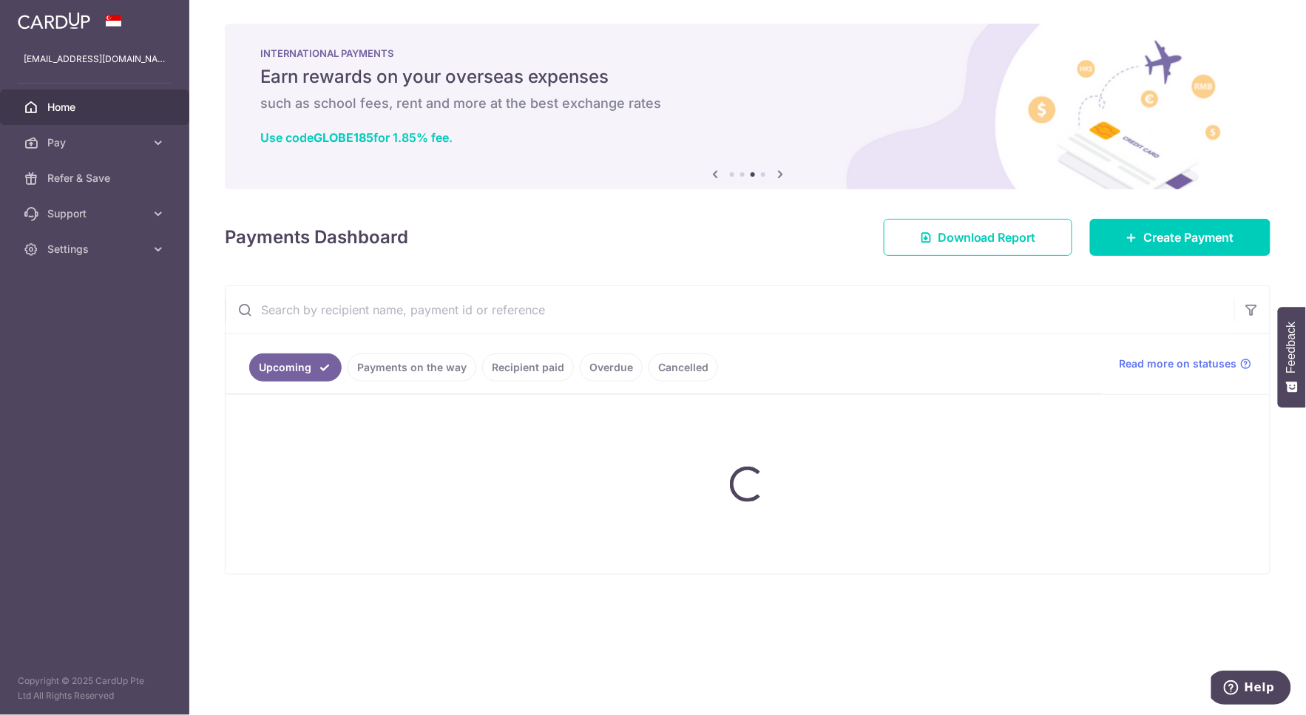
scroll to position [0, 0]
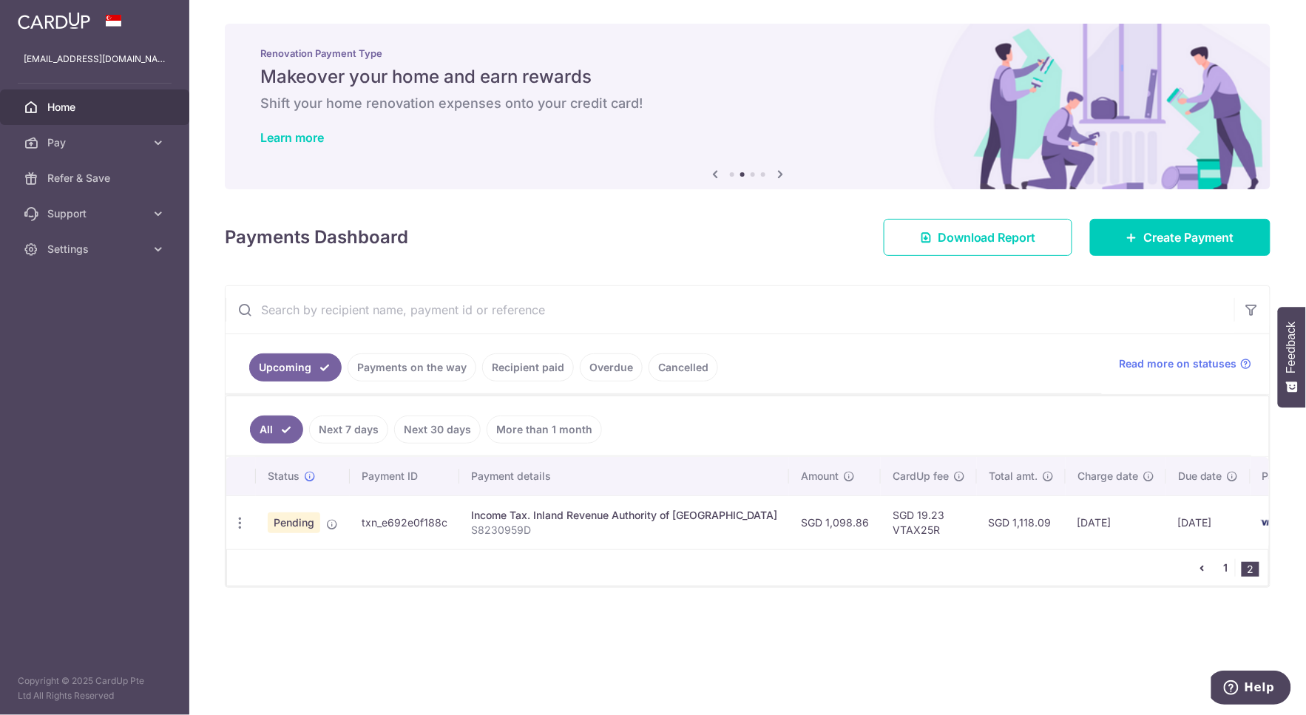
click at [1229, 577] on link "1" at bounding box center [1226, 568] width 18 height 18
